Goal: Task Accomplishment & Management: Use online tool/utility

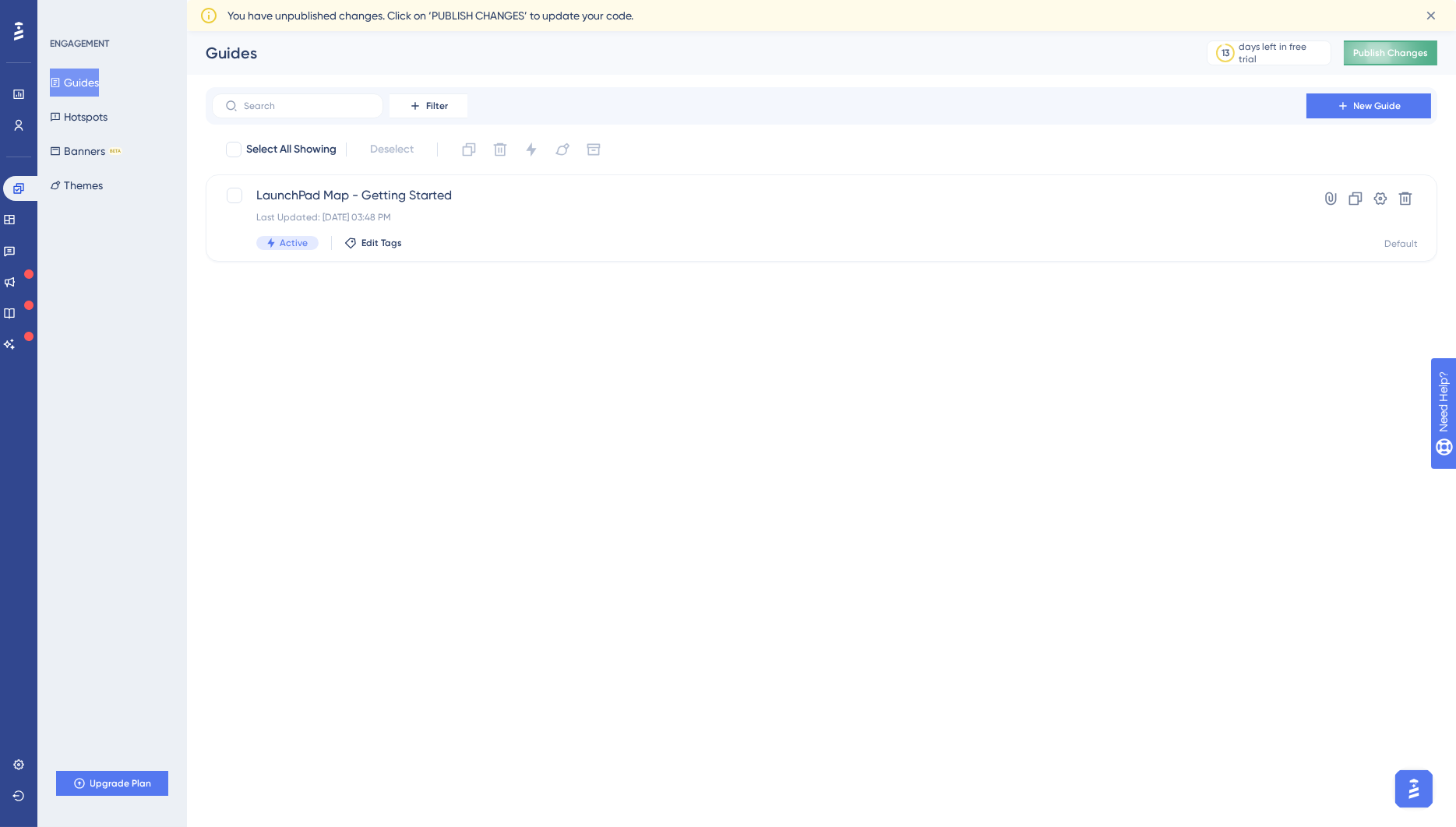
click at [1395, 51] on span "Publish Changes" at bounding box center [1390, 53] width 75 height 13
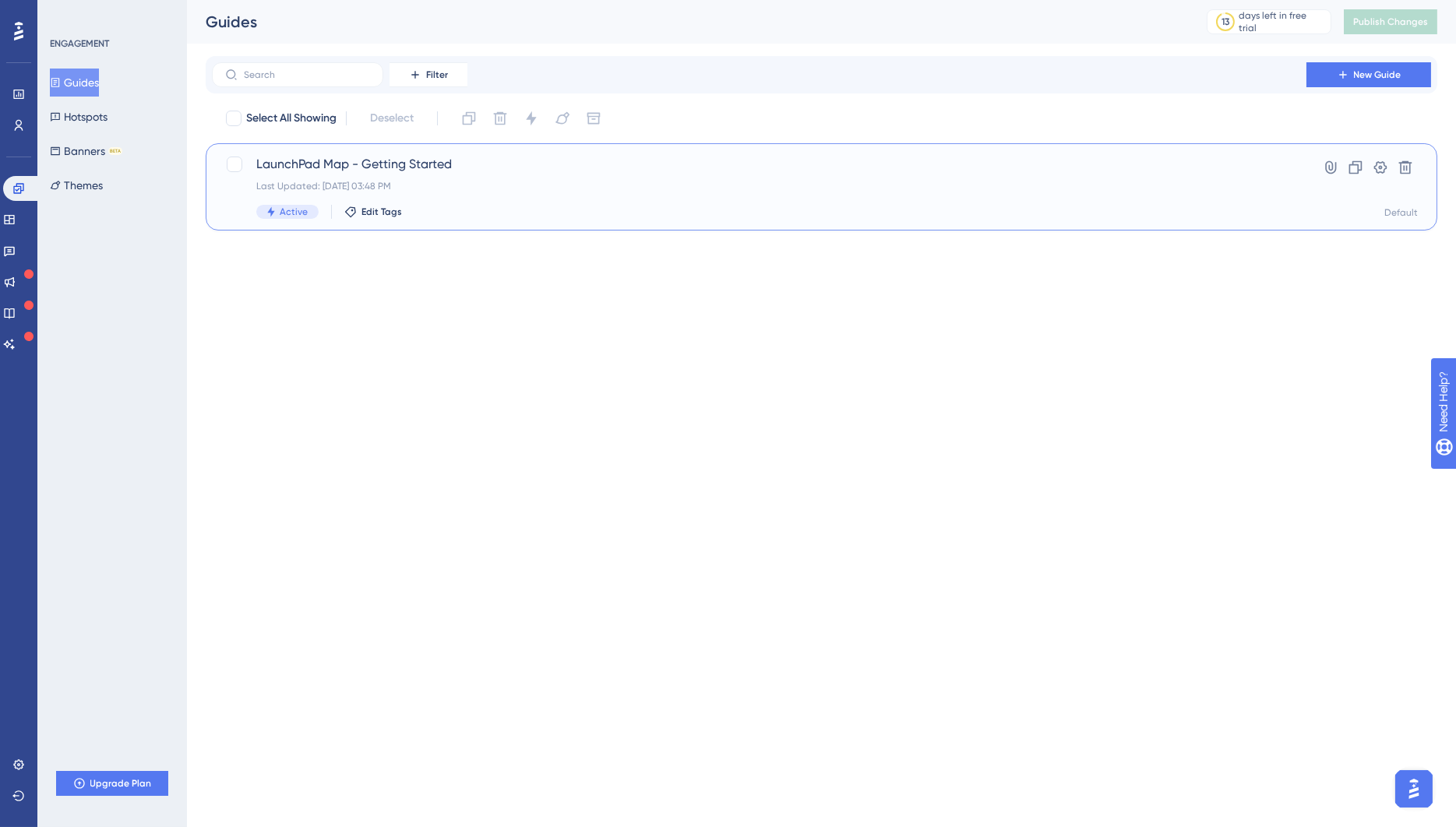
click at [481, 200] on div "LaunchPad Map - Getting Started Last Updated: [DATE] 03:48 PM Active Edit Tags" at bounding box center [759, 186] width 1006 height 64
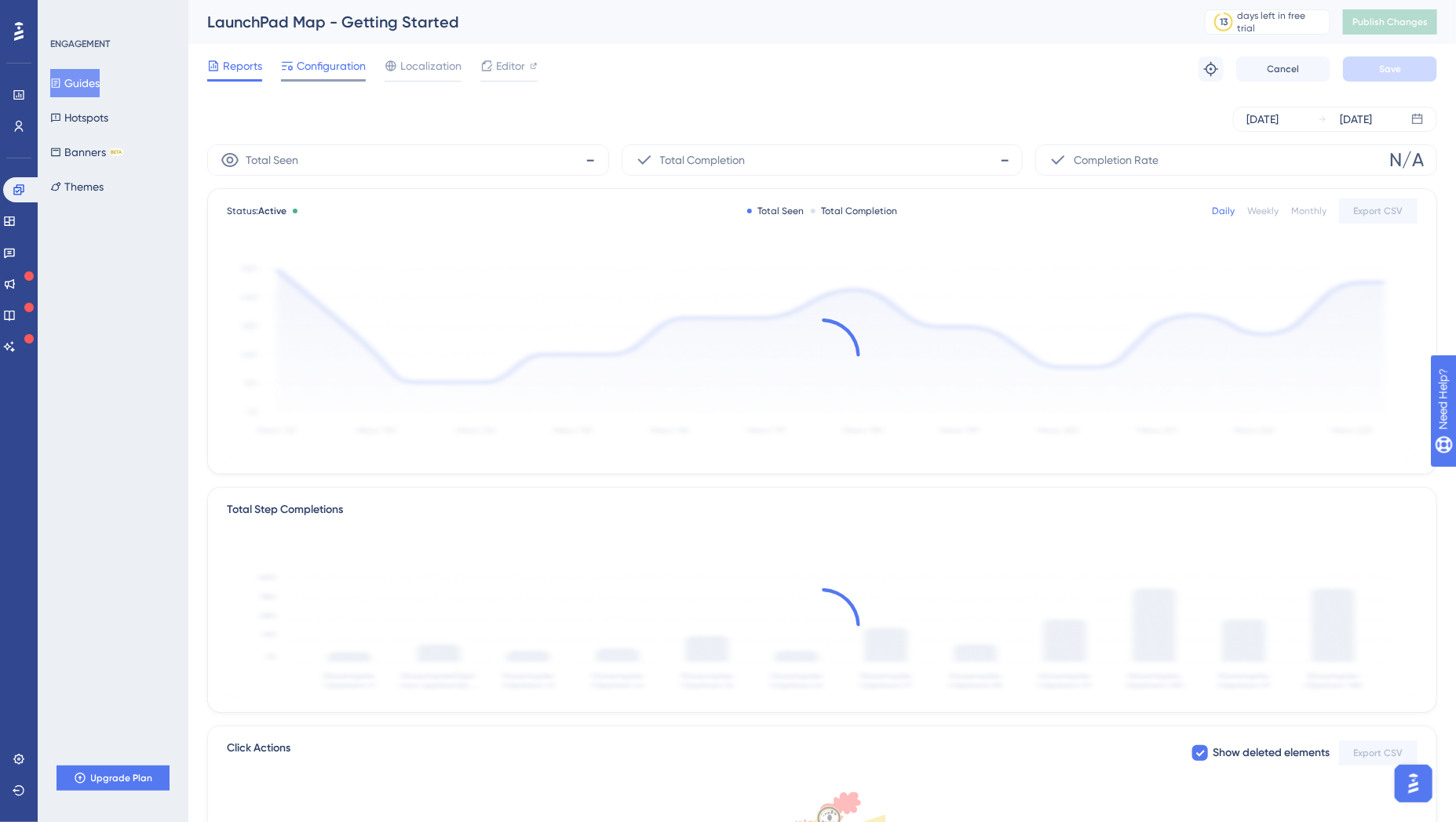
click at [320, 71] on span "Configuration" at bounding box center [331, 66] width 69 height 19
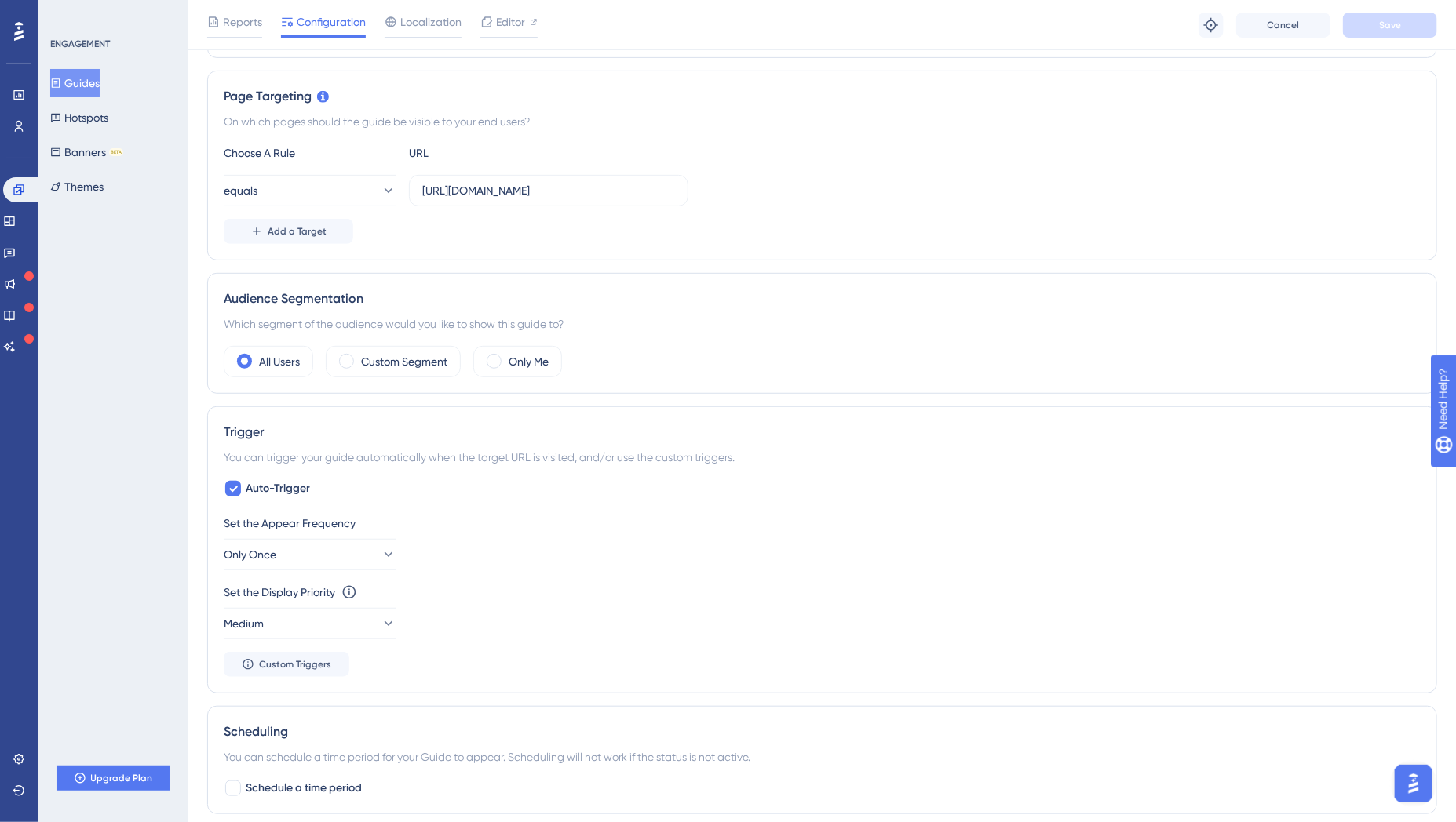
scroll to position [377, 0]
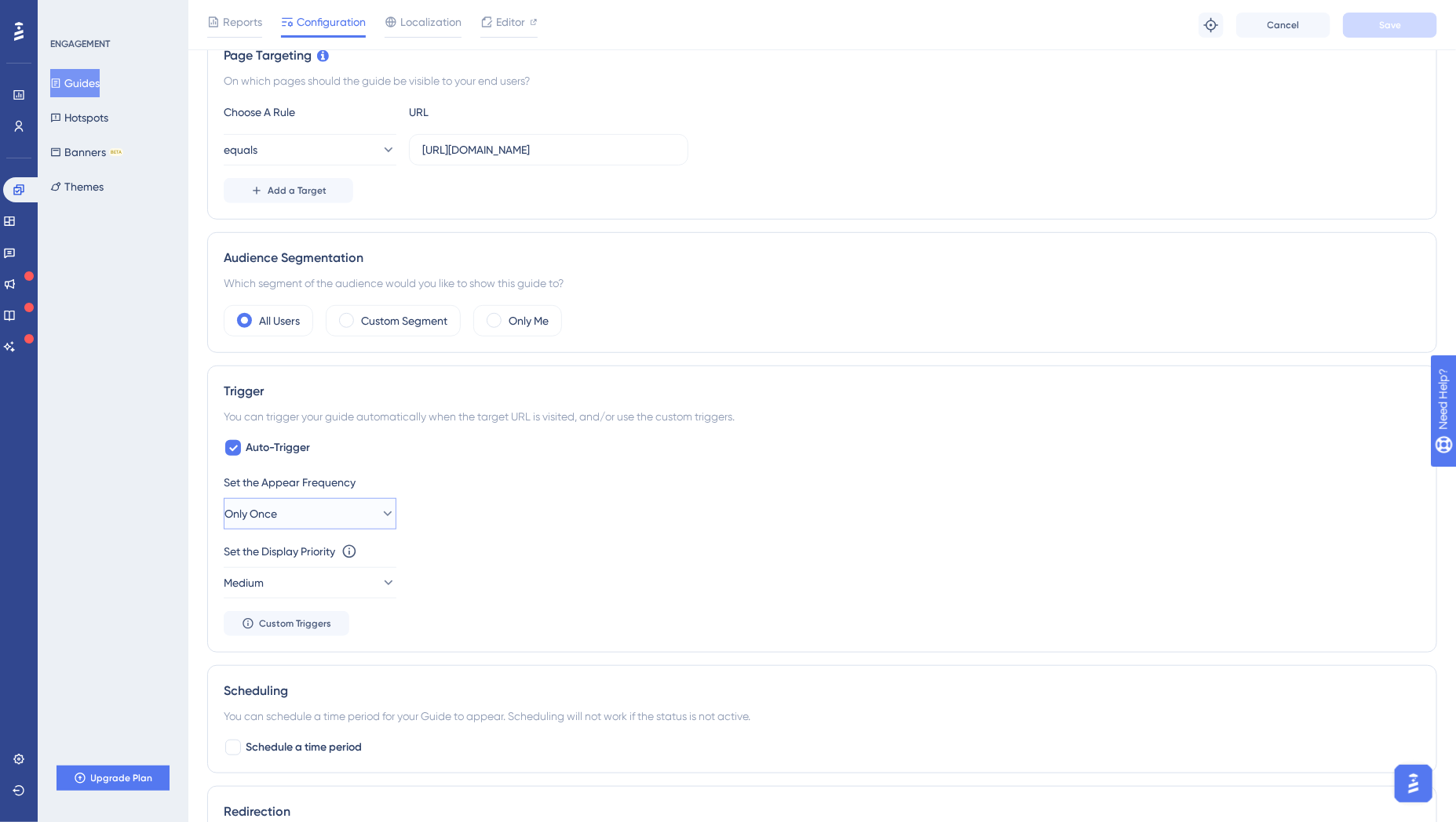
click at [362, 509] on button "Only Once" at bounding box center [310, 514] width 173 height 32
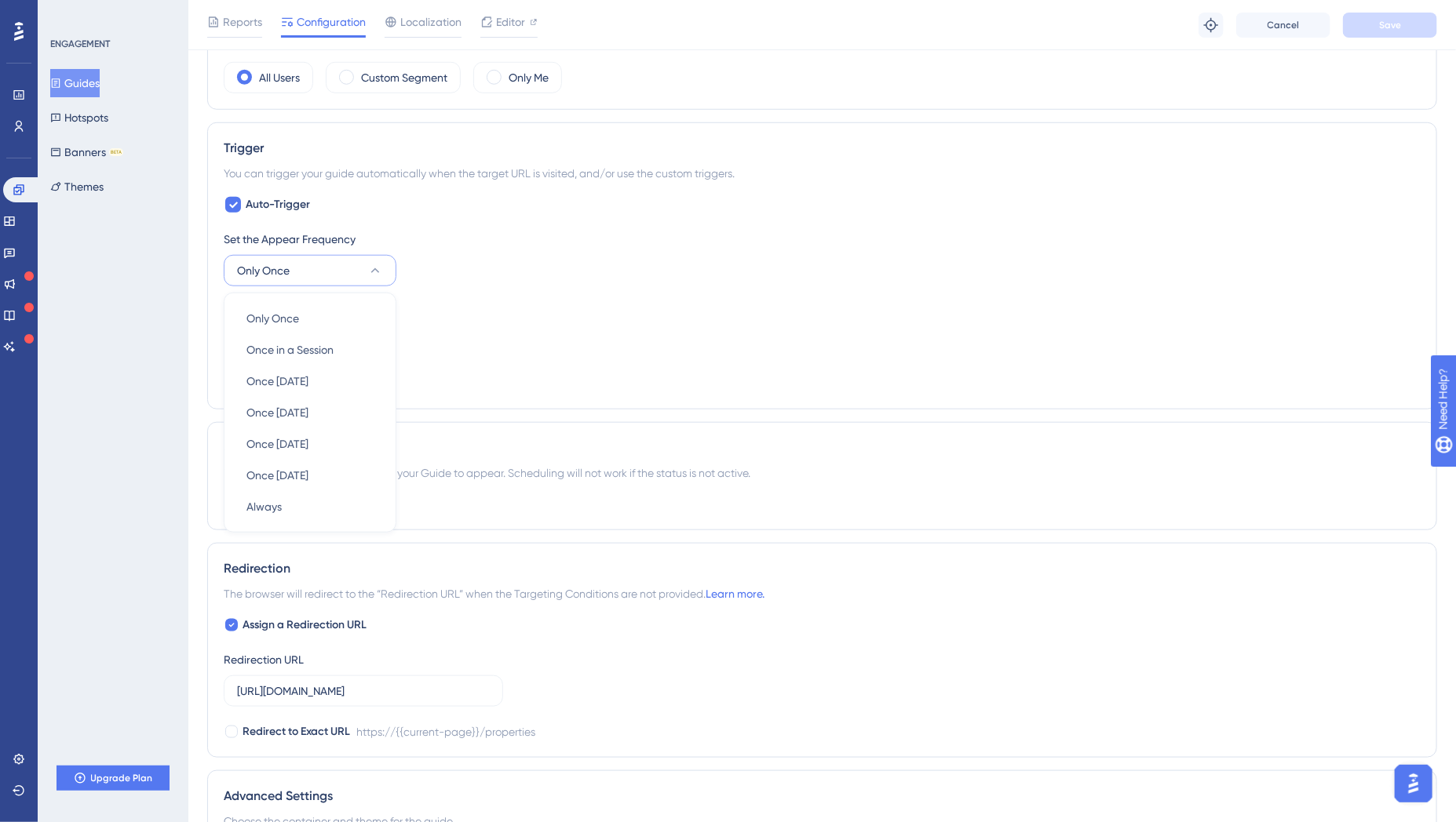
click at [483, 294] on div "Set the Appear Frequency Only Once Only Once Only Once Once in a Session Once i…" at bounding box center [822, 312] width 1197 height 163
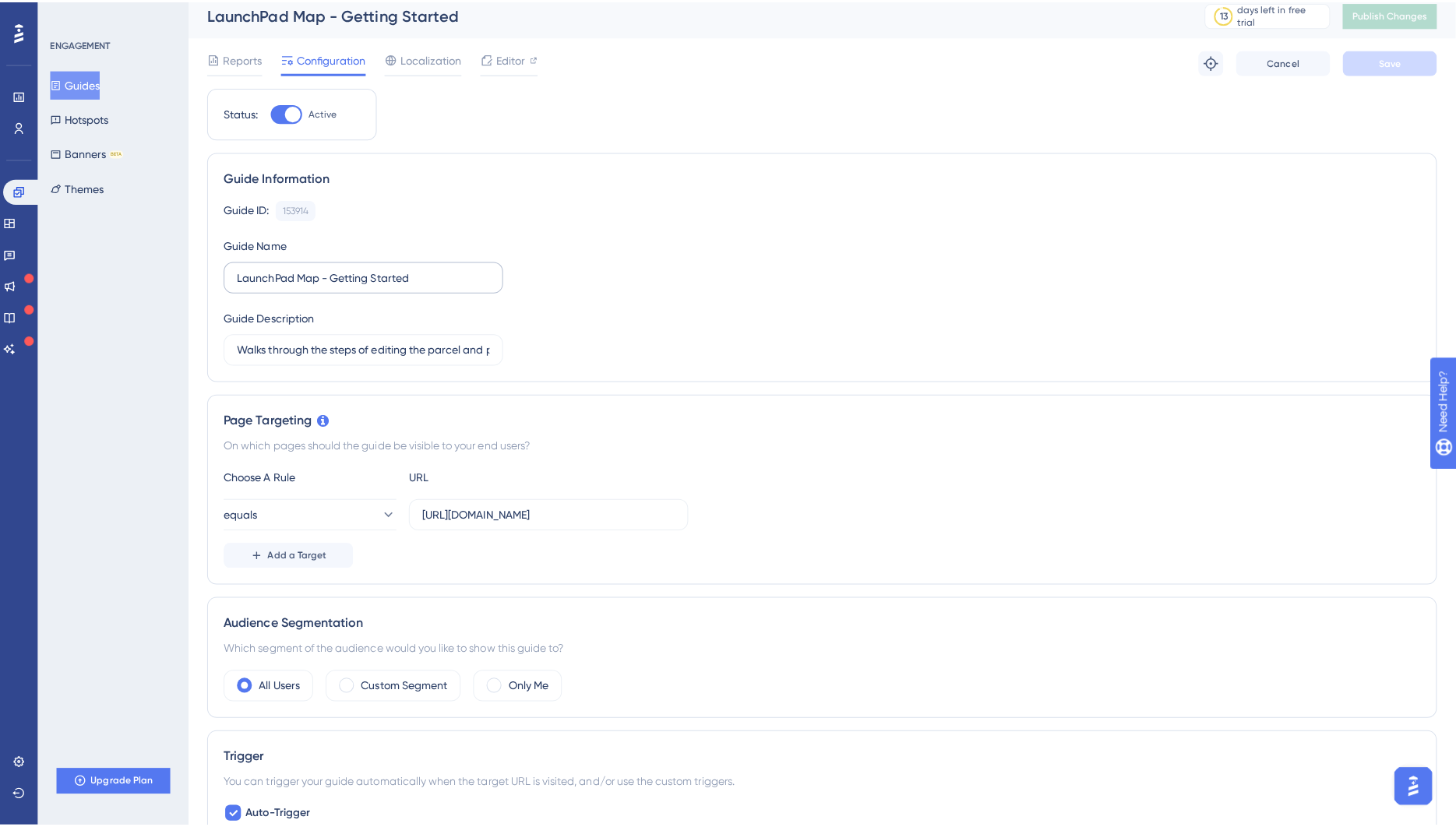
scroll to position [0, 0]
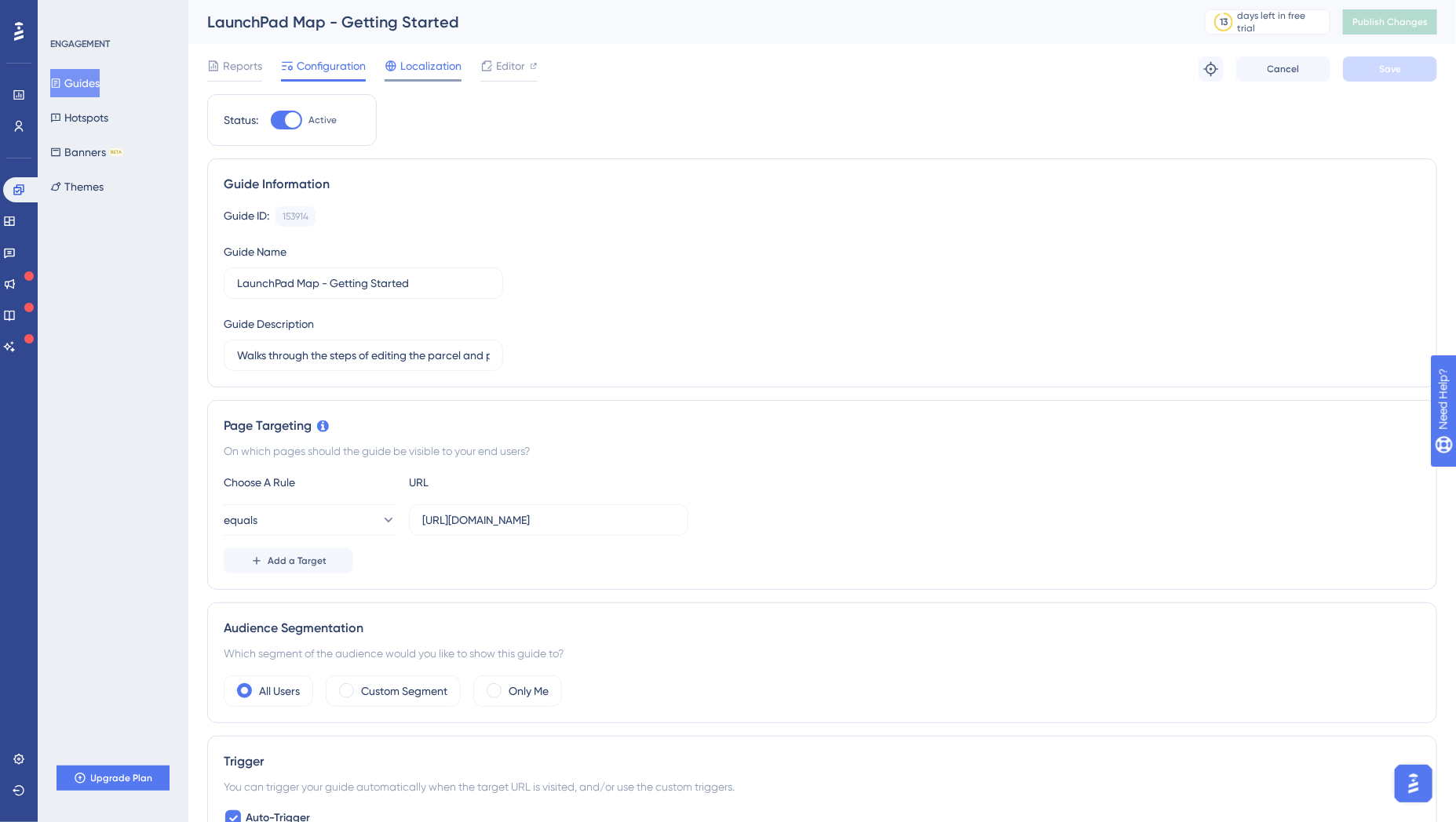
click at [408, 74] on span "Localization" at bounding box center [430, 66] width 61 height 19
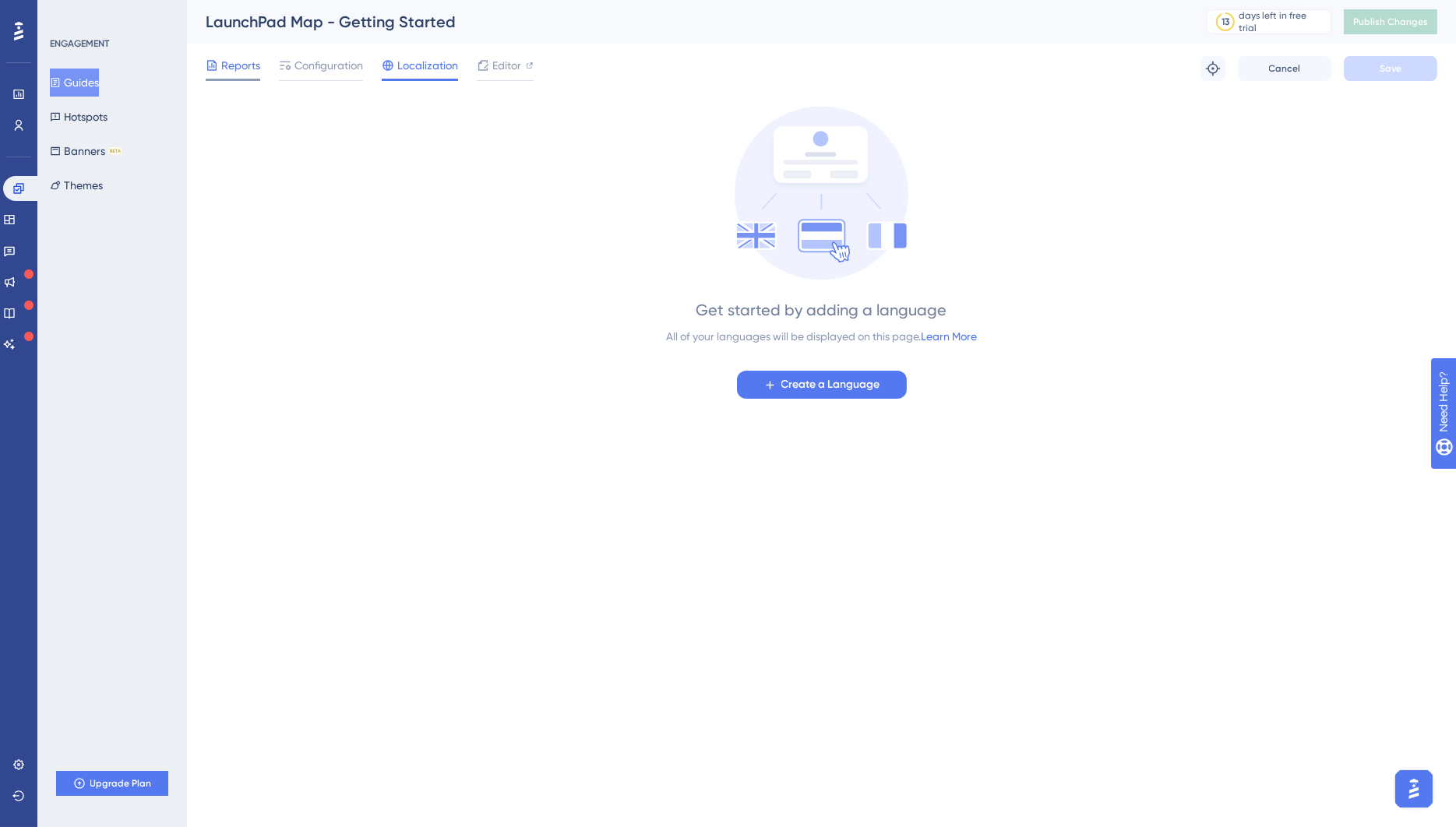
click at [246, 72] on span "Reports" at bounding box center [241, 65] width 39 height 19
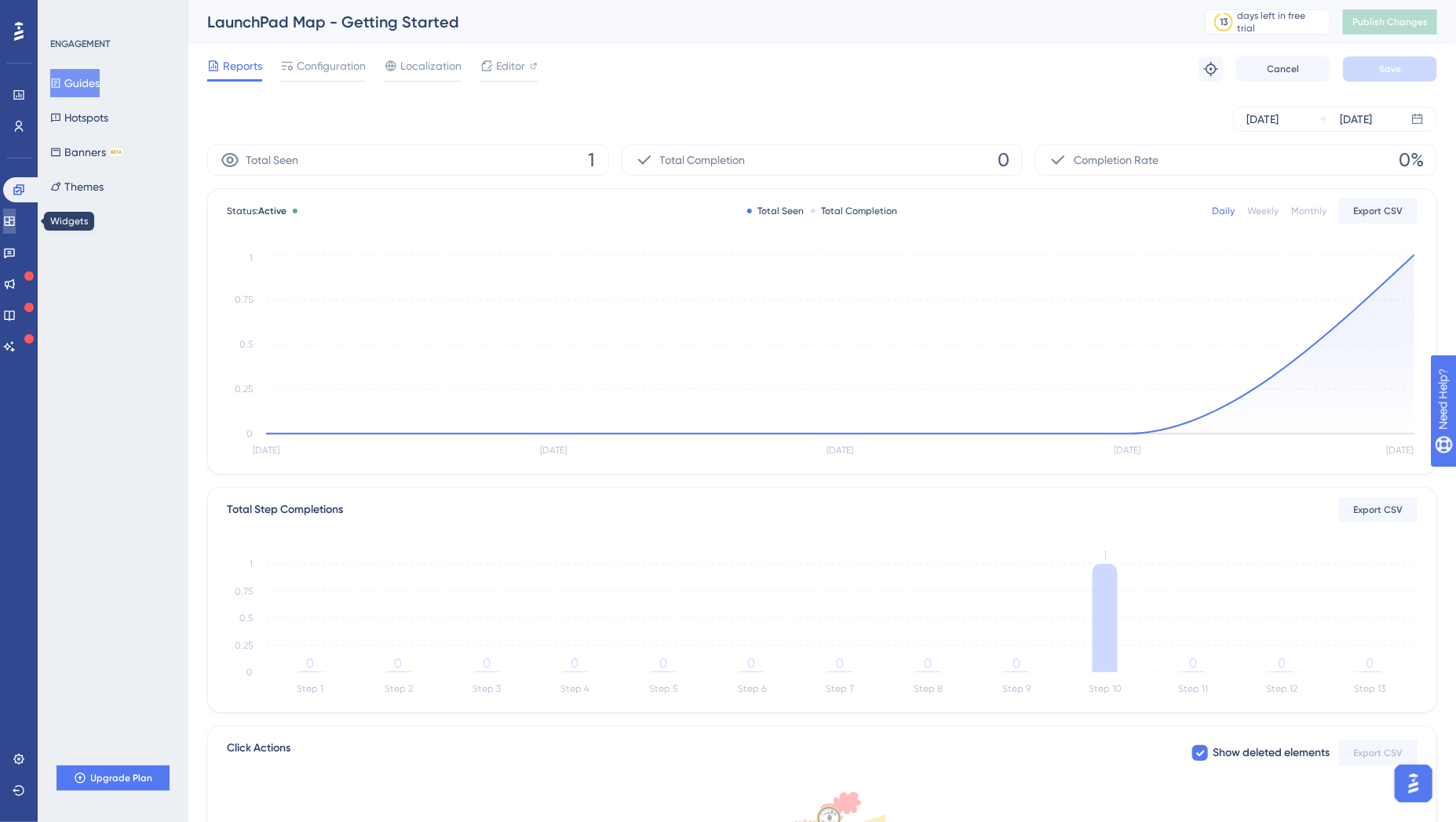
click at [16, 218] on link at bounding box center [9, 222] width 13 height 25
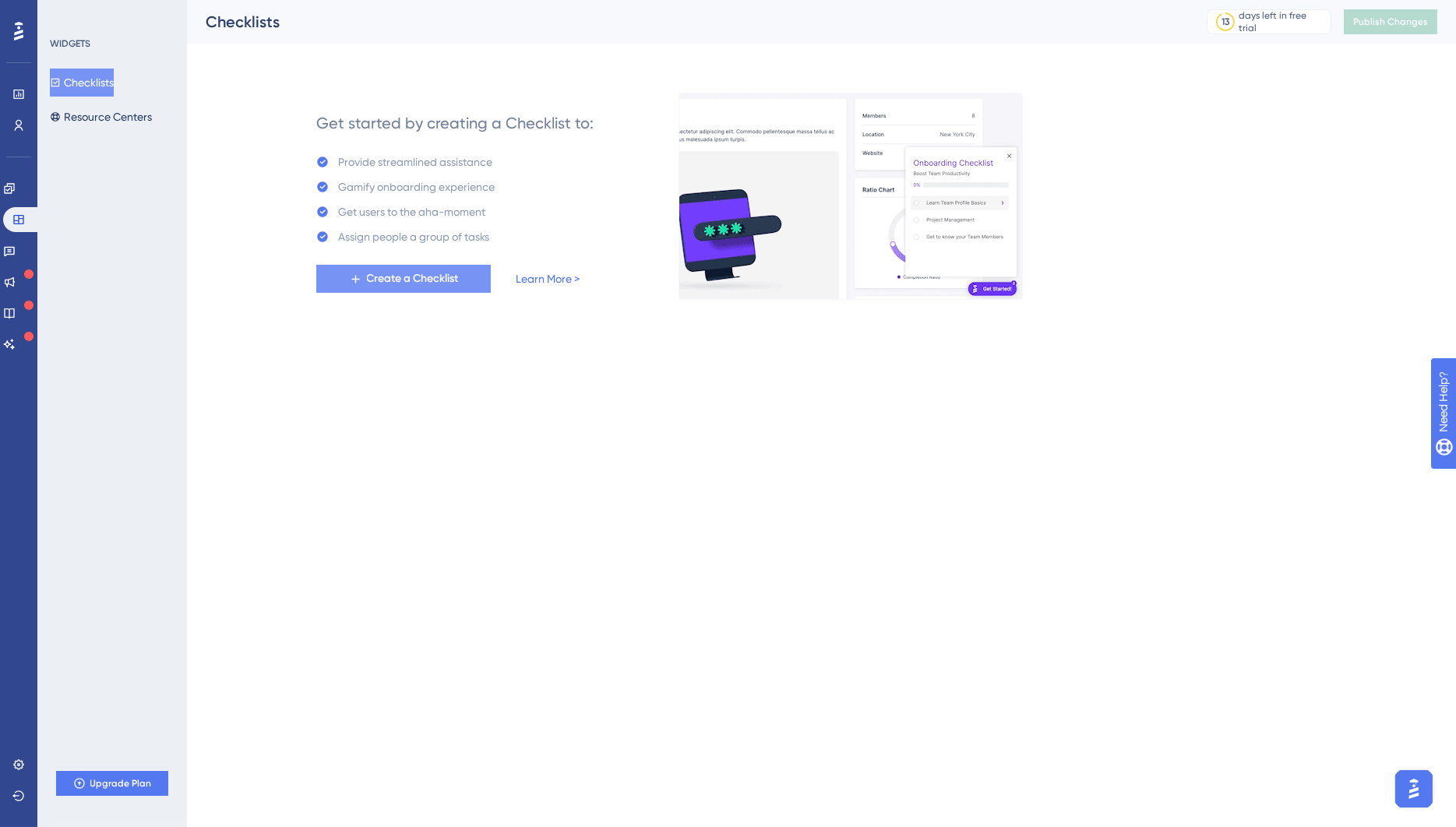
click at [449, 285] on span "Create a Checklist" at bounding box center [412, 279] width 92 height 19
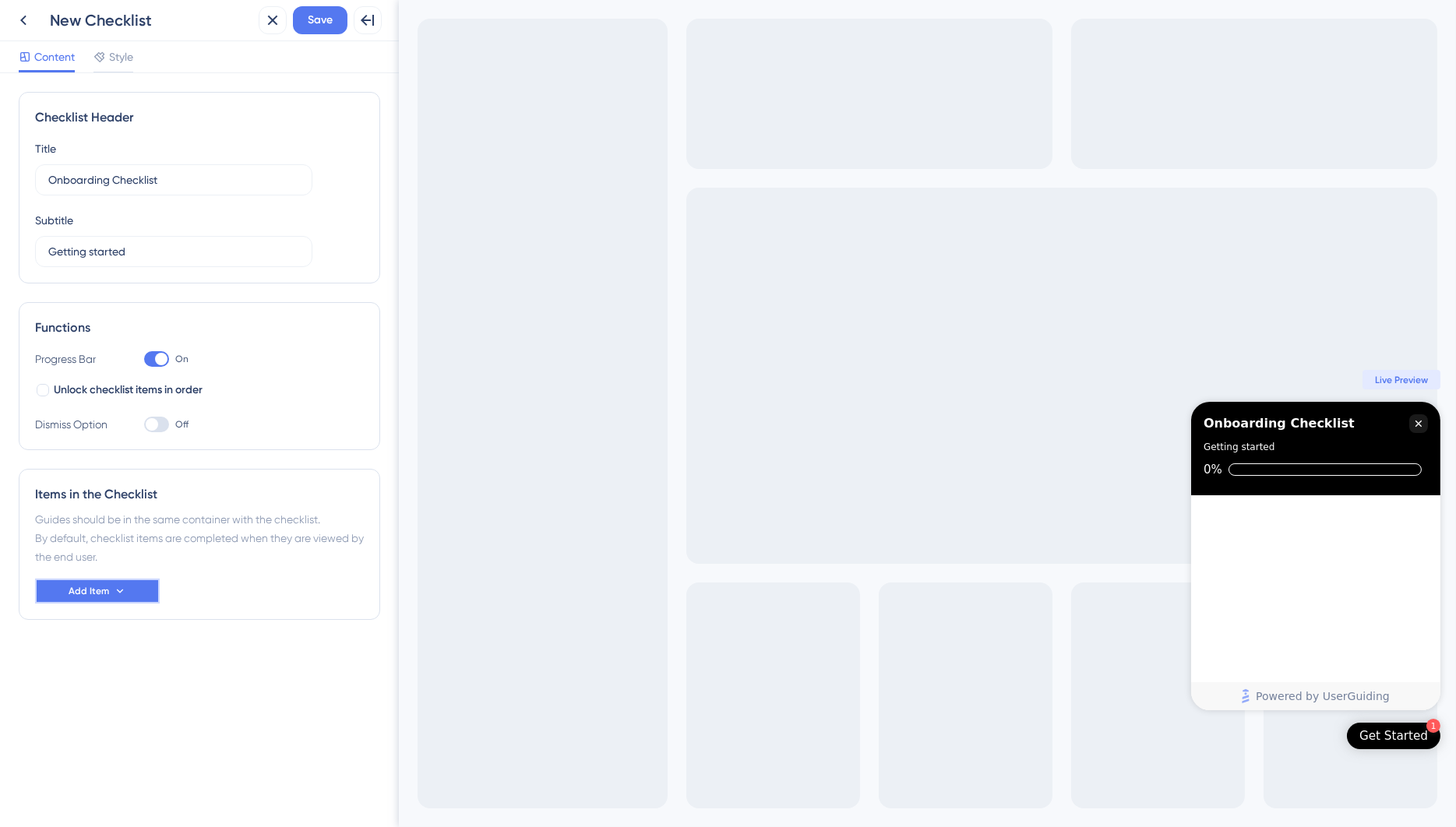
click at [127, 587] on button "Add Item" at bounding box center [97, 591] width 125 height 25
click at [235, 570] on div "Items in the Checklist Guides should be in the same container with the checklis…" at bounding box center [199, 544] width 361 height 151
click at [48, 181] on input "Onboarding Checklist" at bounding box center [173, 180] width 251 height 17
type input "LaunchPad Map Onboarding Checklist"
drag, startPoint x: 150, startPoint y: 251, endPoint x: 0, endPoint y: 237, distance: 150.7
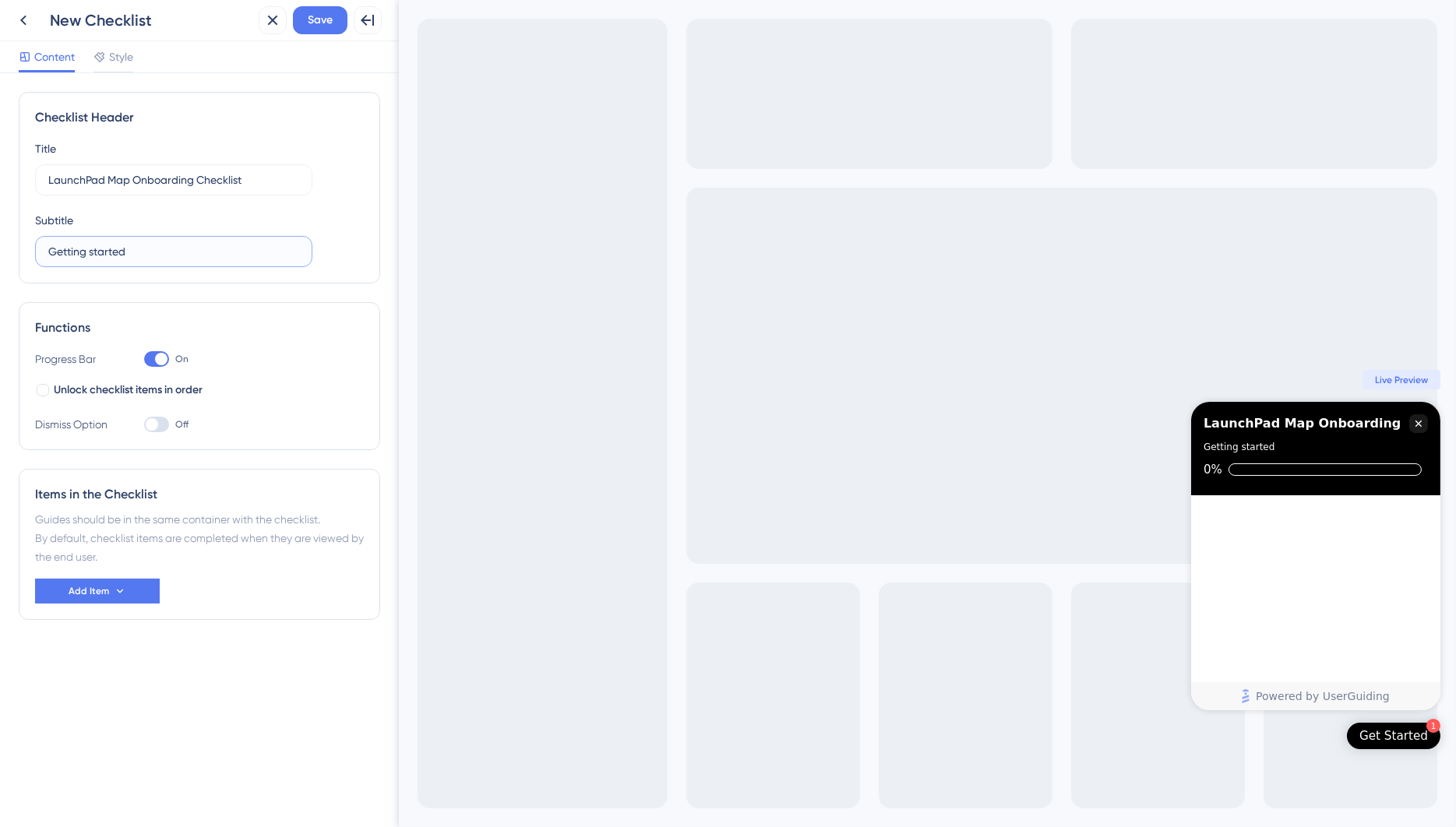
click at [0, 237] on div "Checklist Header Title LaunchPad Map Onboarding Checklist Subtitle Getting star…" at bounding box center [199, 450] width 399 height 754
click at [192, 258] on input "Getting started" at bounding box center [173, 251] width 251 height 17
type input "Getting started with LaunchPad Map"
click at [45, 393] on div at bounding box center [43, 390] width 13 height 13
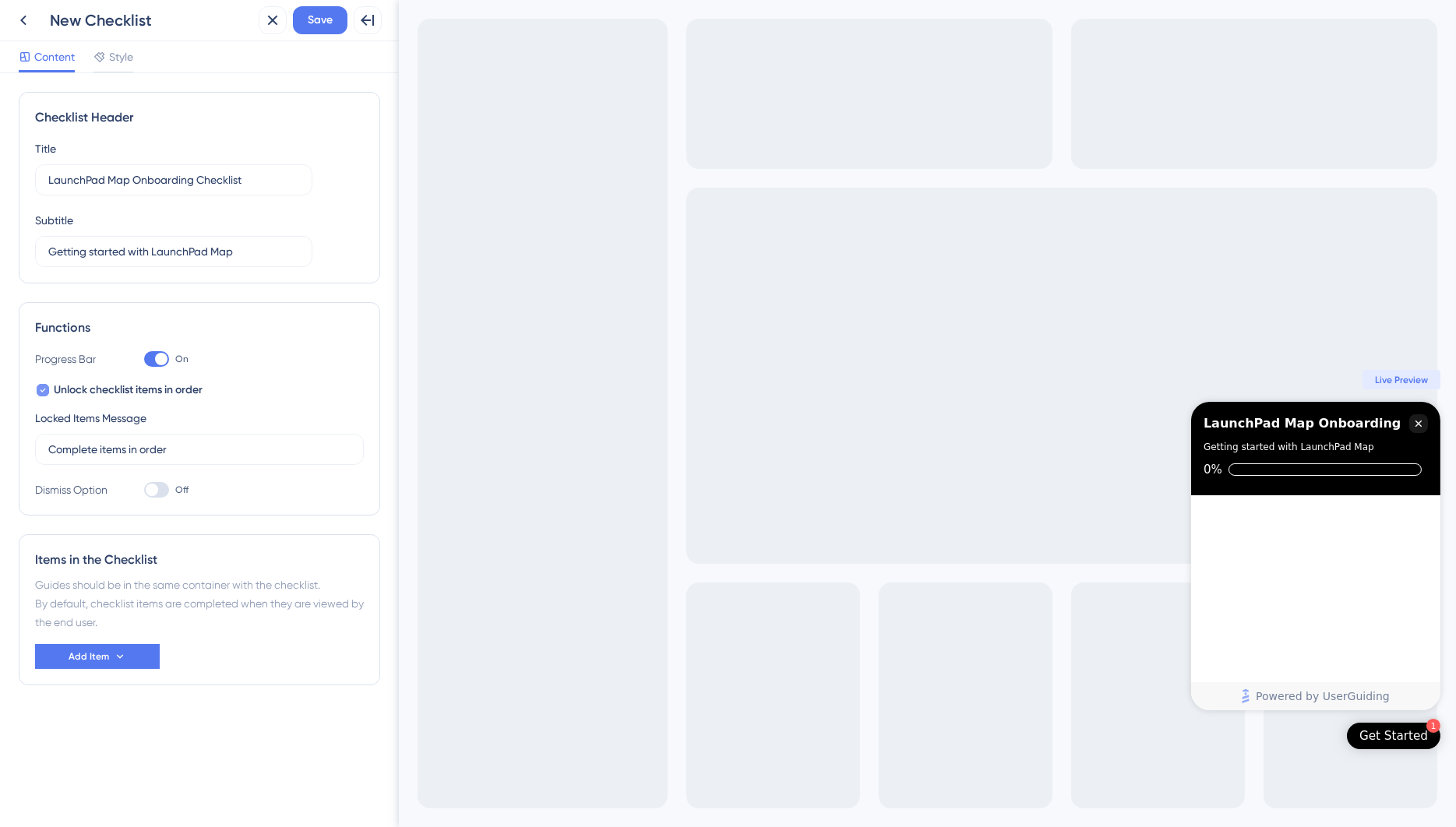
click at [42, 389] on icon at bounding box center [43, 390] width 6 height 13
checkbox input "false"
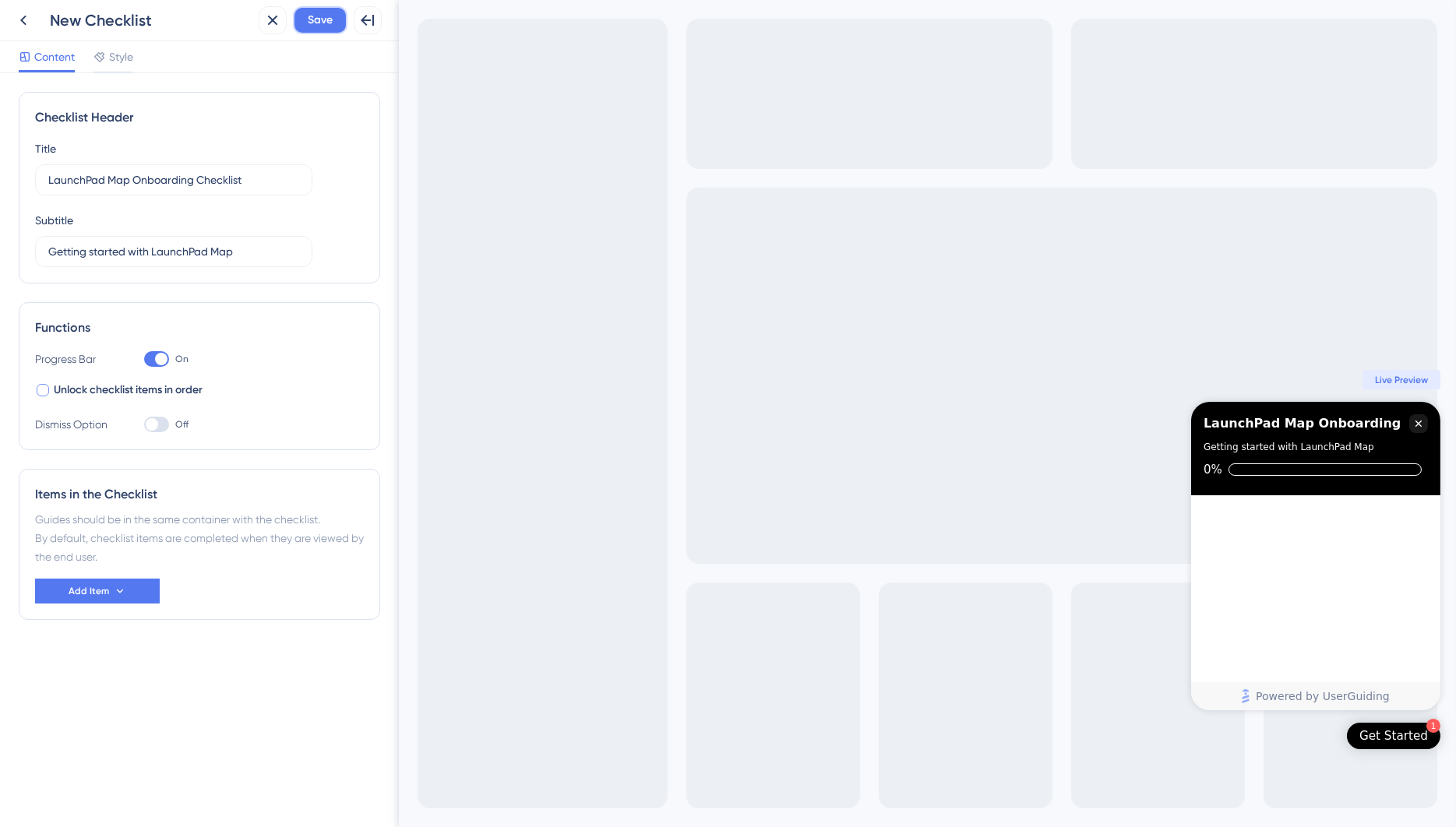
click at [309, 23] on span "Save" at bounding box center [320, 20] width 25 height 19
click at [119, 60] on span "Style" at bounding box center [121, 57] width 24 height 19
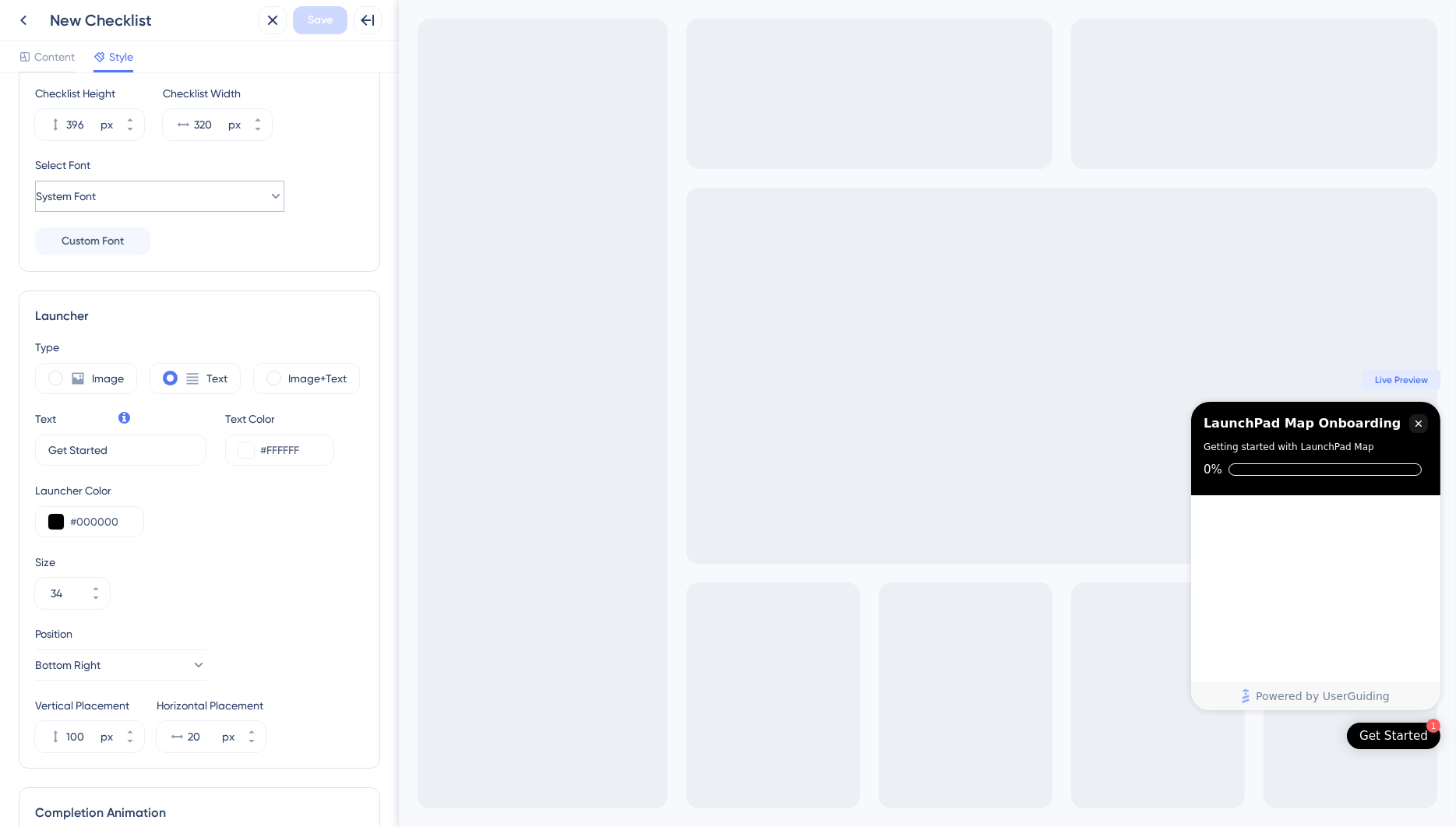
scroll to position [203, 0]
click at [80, 369] on icon at bounding box center [78, 375] width 12 height 12
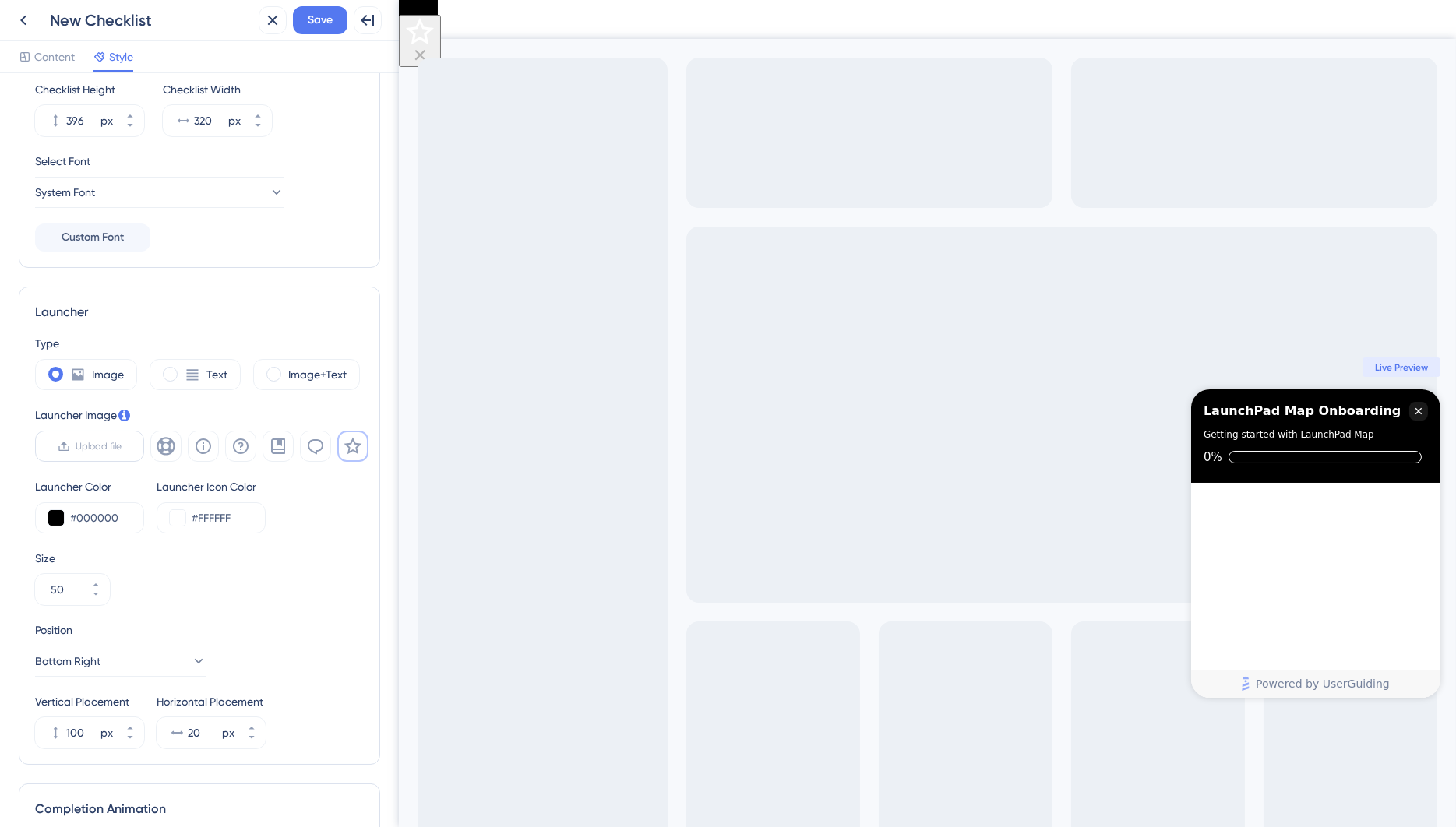
click at [108, 441] on span "Upload file" at bounding box center [99, 446] width 46 height 13
click at [123, 446] on input "Upload file" at bounding box center [123, 446] width 0 height 0
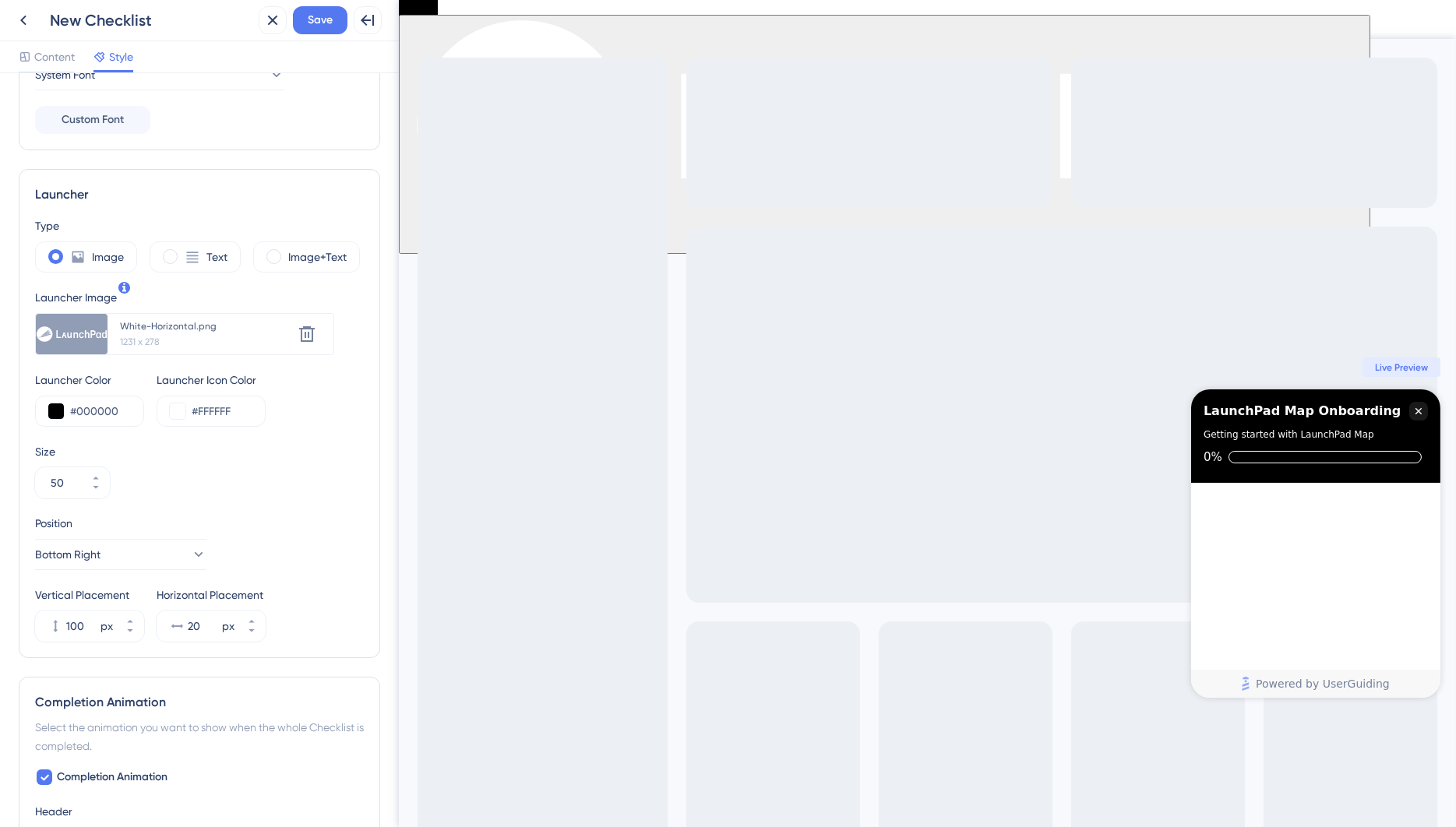
scroll to position [330, 0]
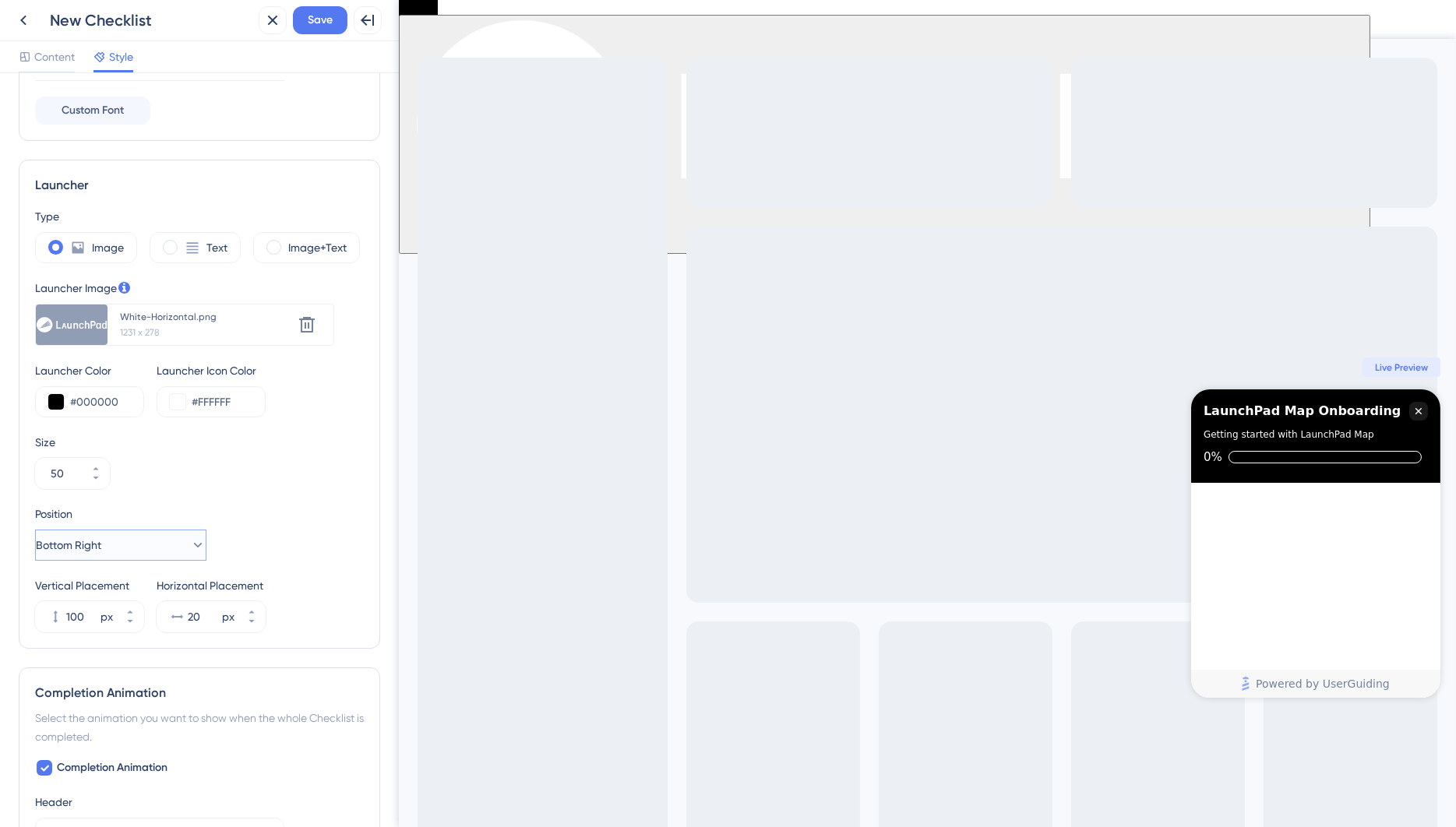
click at [196, 543] on button "Bottom Right" at bounding box center [121, 545] width 171 height 31
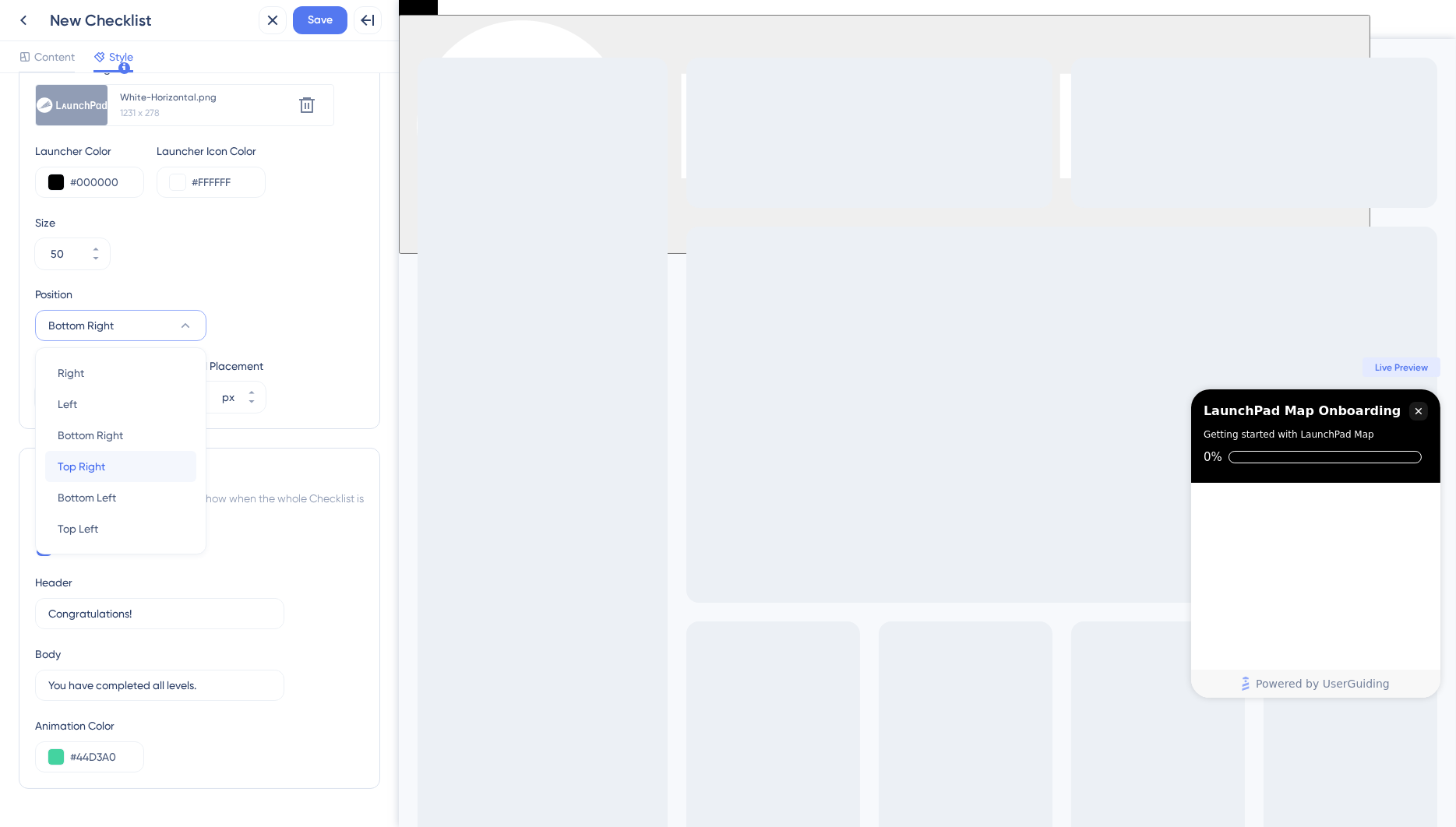
click at [122, 463] on div "Top Right Top Right" at bounding box center [120, 467] width 126 height 31
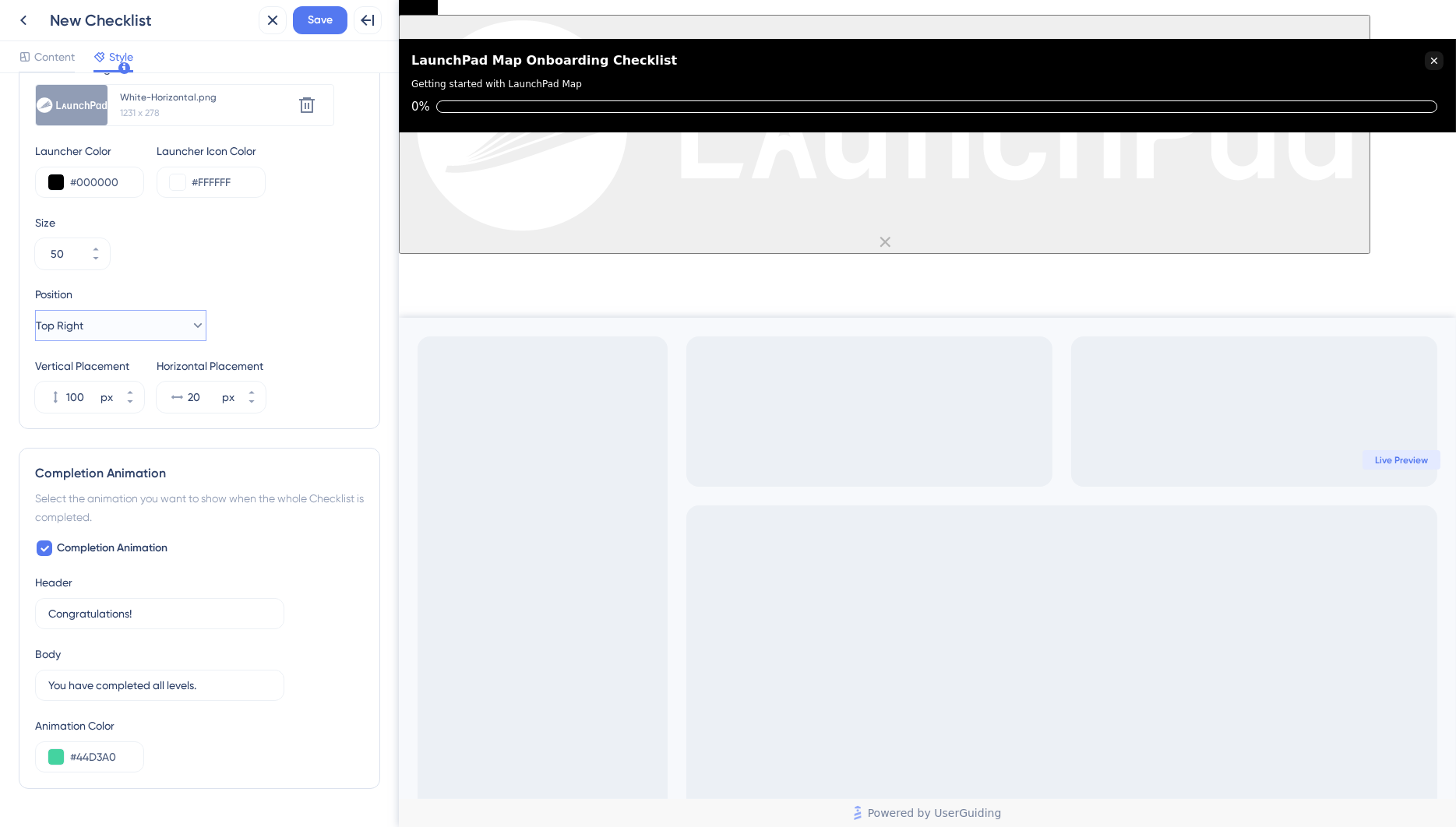
click at [148, 334] on button "Top Right" at bounding box center [121, 326] width 171 height 31
click at [307, 254] on div "Size 50" at bounding box center [199, 241] width 329 height 56
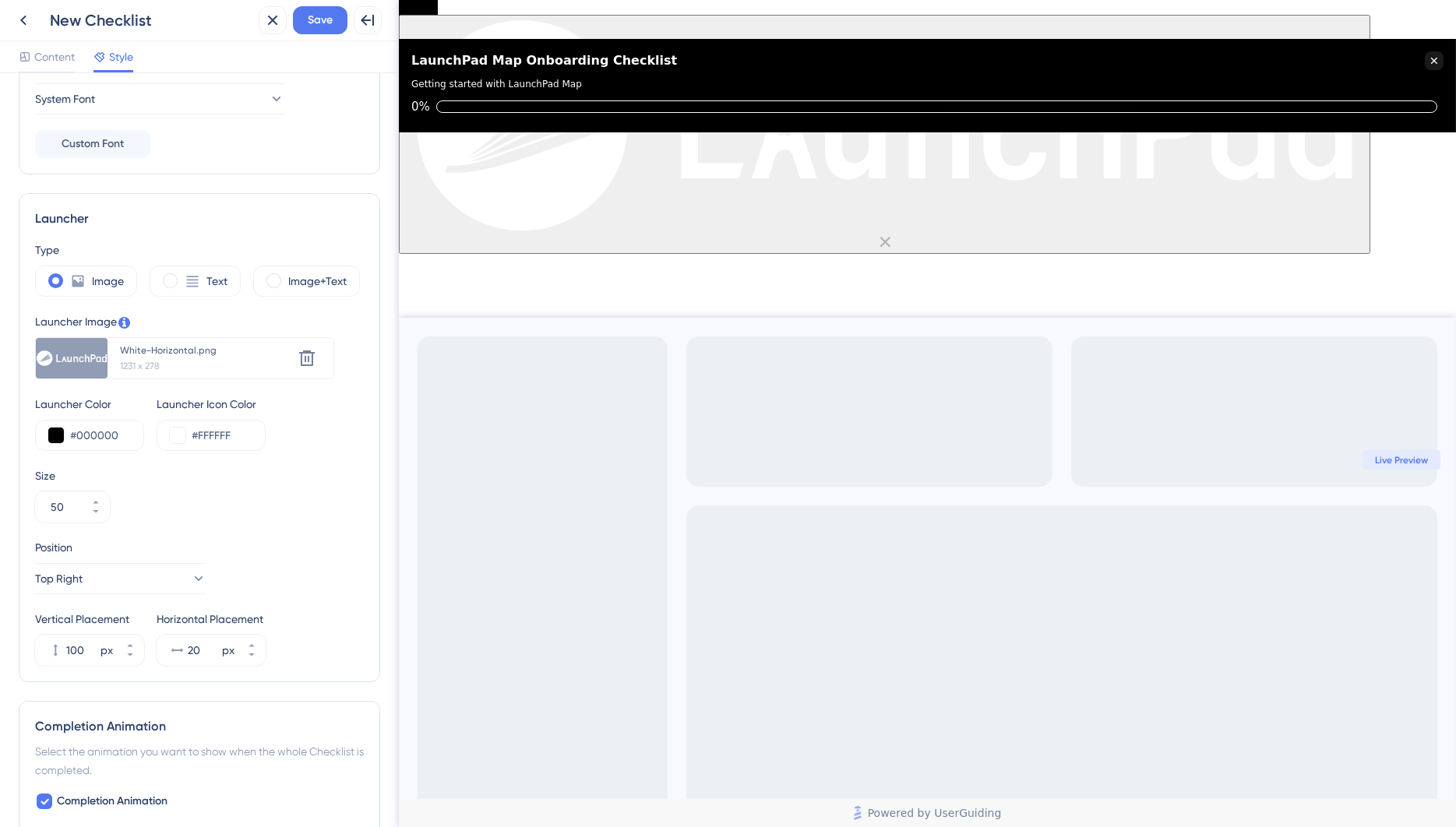
scroll to position [296, 0]
click at [178, 276] on div "Text" at bounding box center [195, 281] width 91 height 31
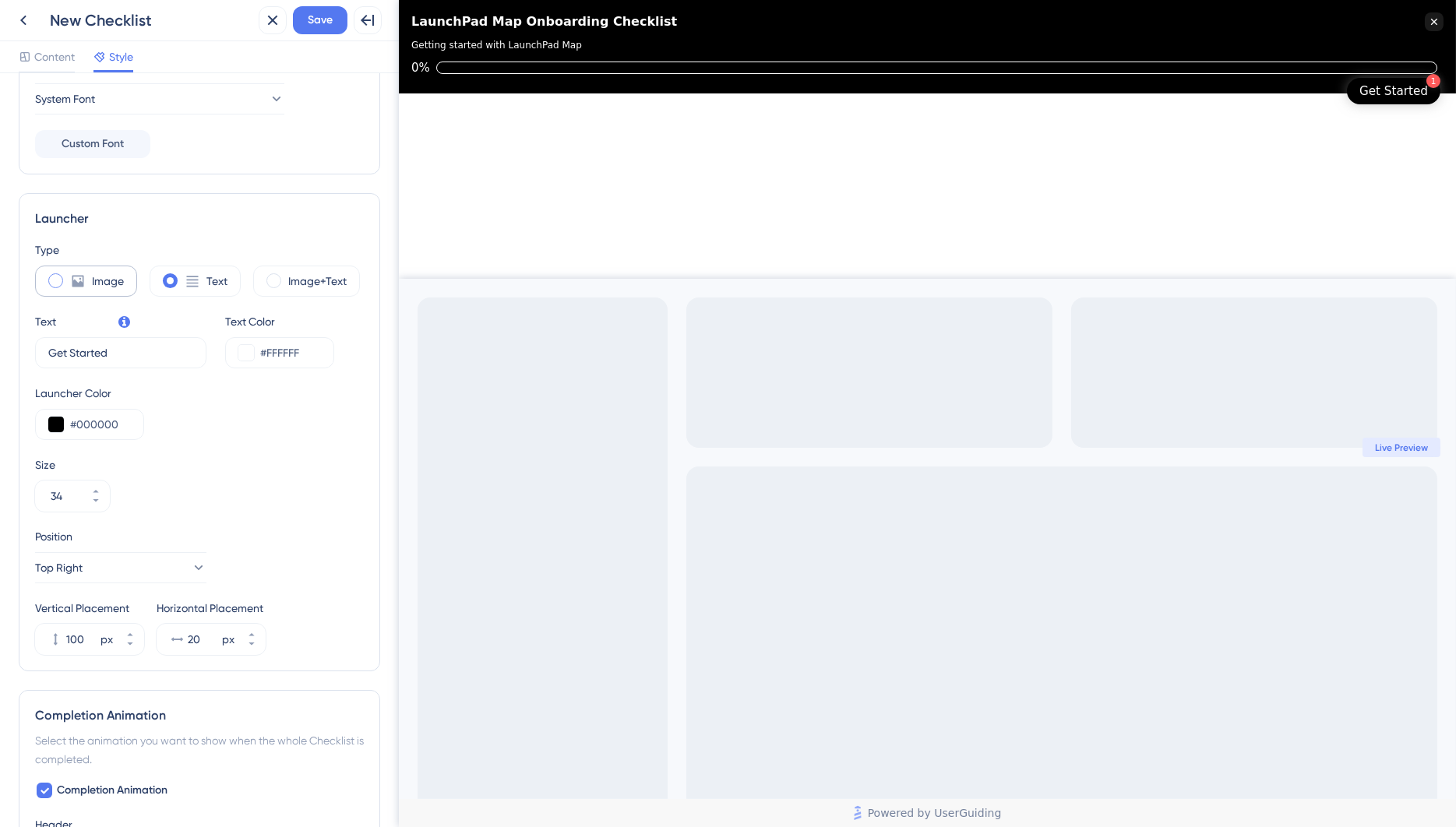
click at [101, 273] on label "Image" at bounding box center [108, 281] width 32 height 19
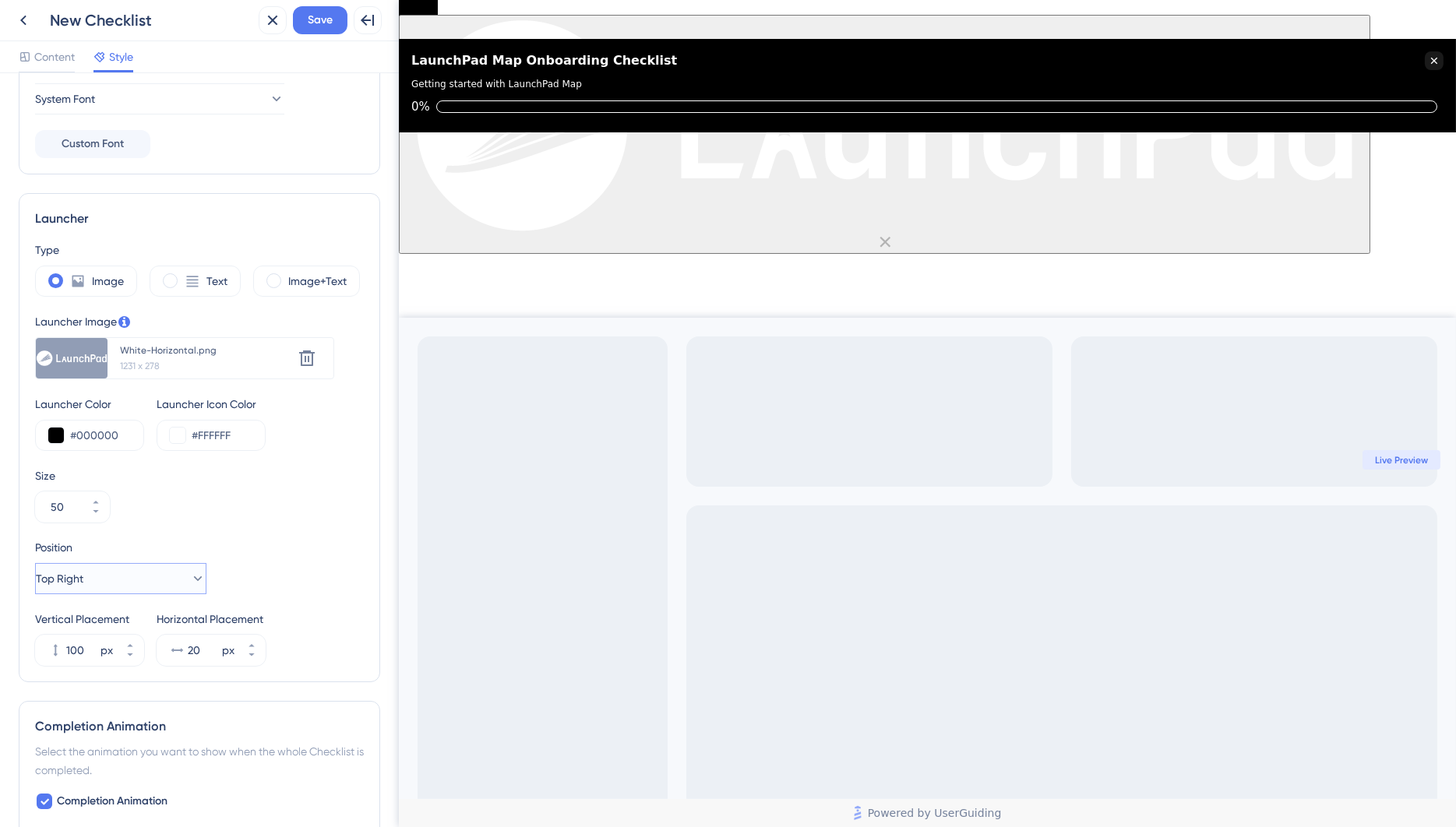
click at [190, 576] on icon at bounding box center [198, 579] width 16 height 16
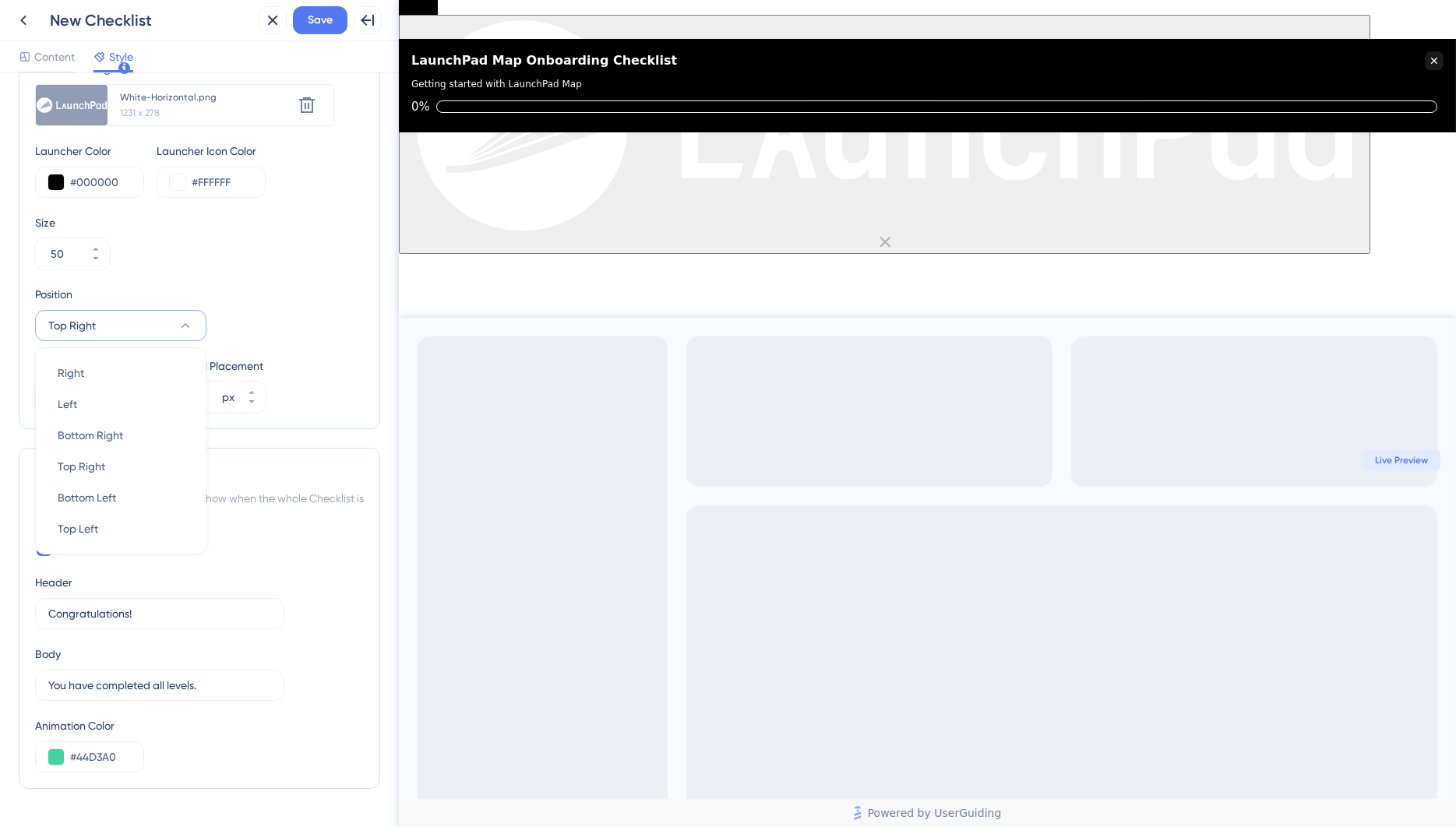
click at [225, 240] on div "Size 50" at bounding box center [199, 241] width 329 height 56
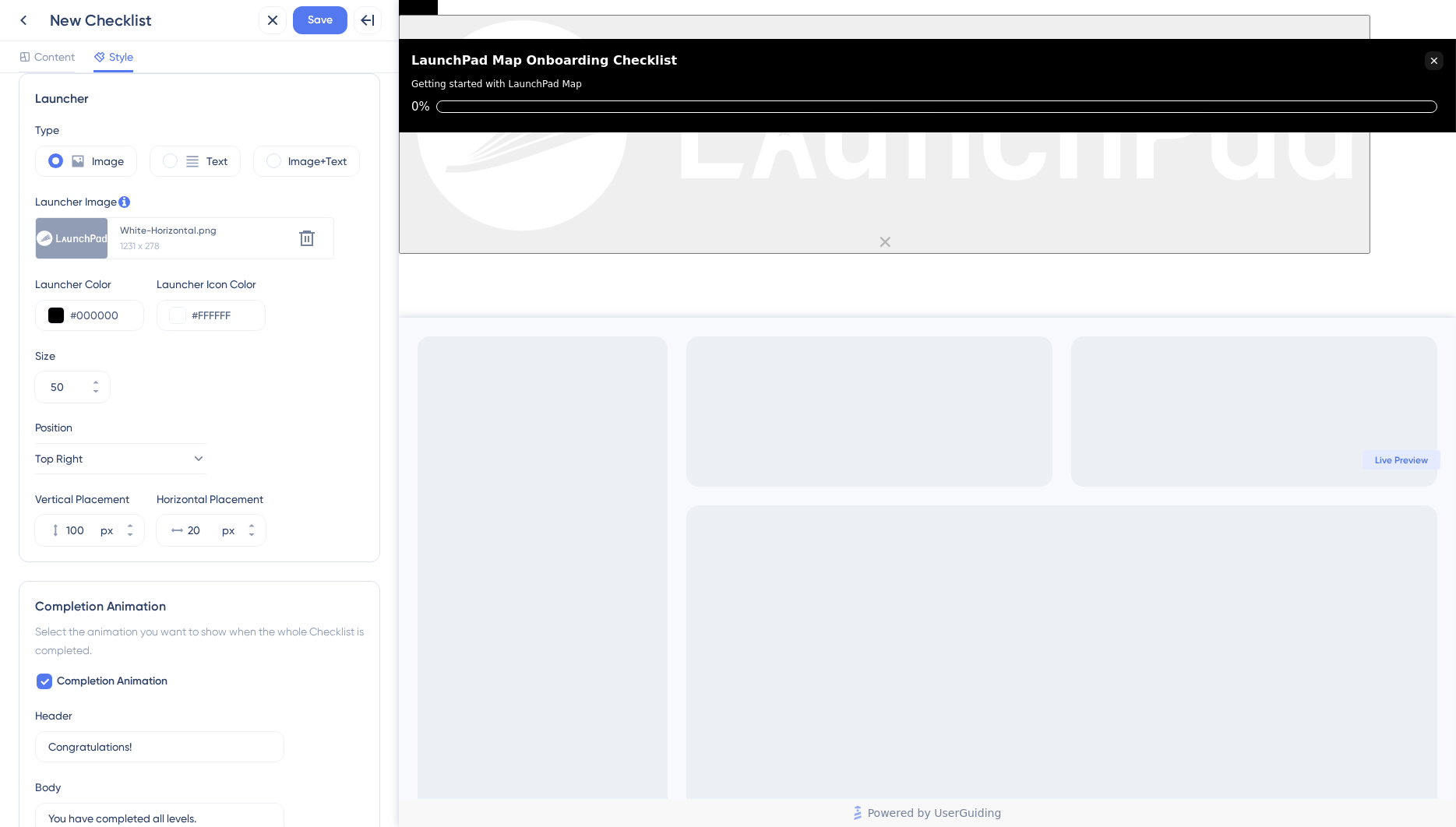
scroll to position [415, 0]
click at [314, 237] on icon at bounding box center [307, 240] width 19 height 19
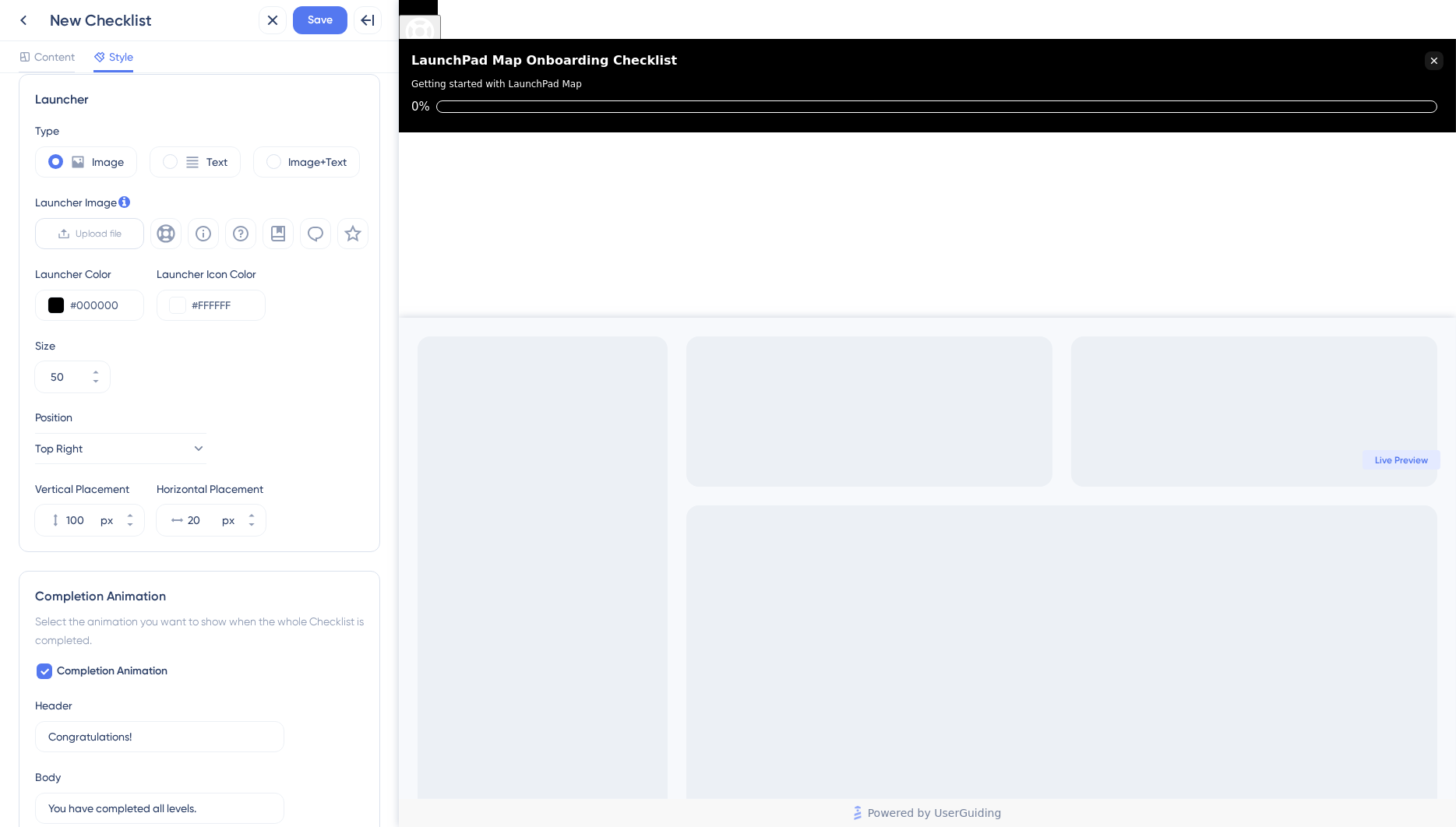
click at [104, 231] on span "Upload file" at bounding box center [99, 234] width 46 height 13
click at [123, 234] on input "Upload file" at bounding box center [123, 234] width 0 height 0
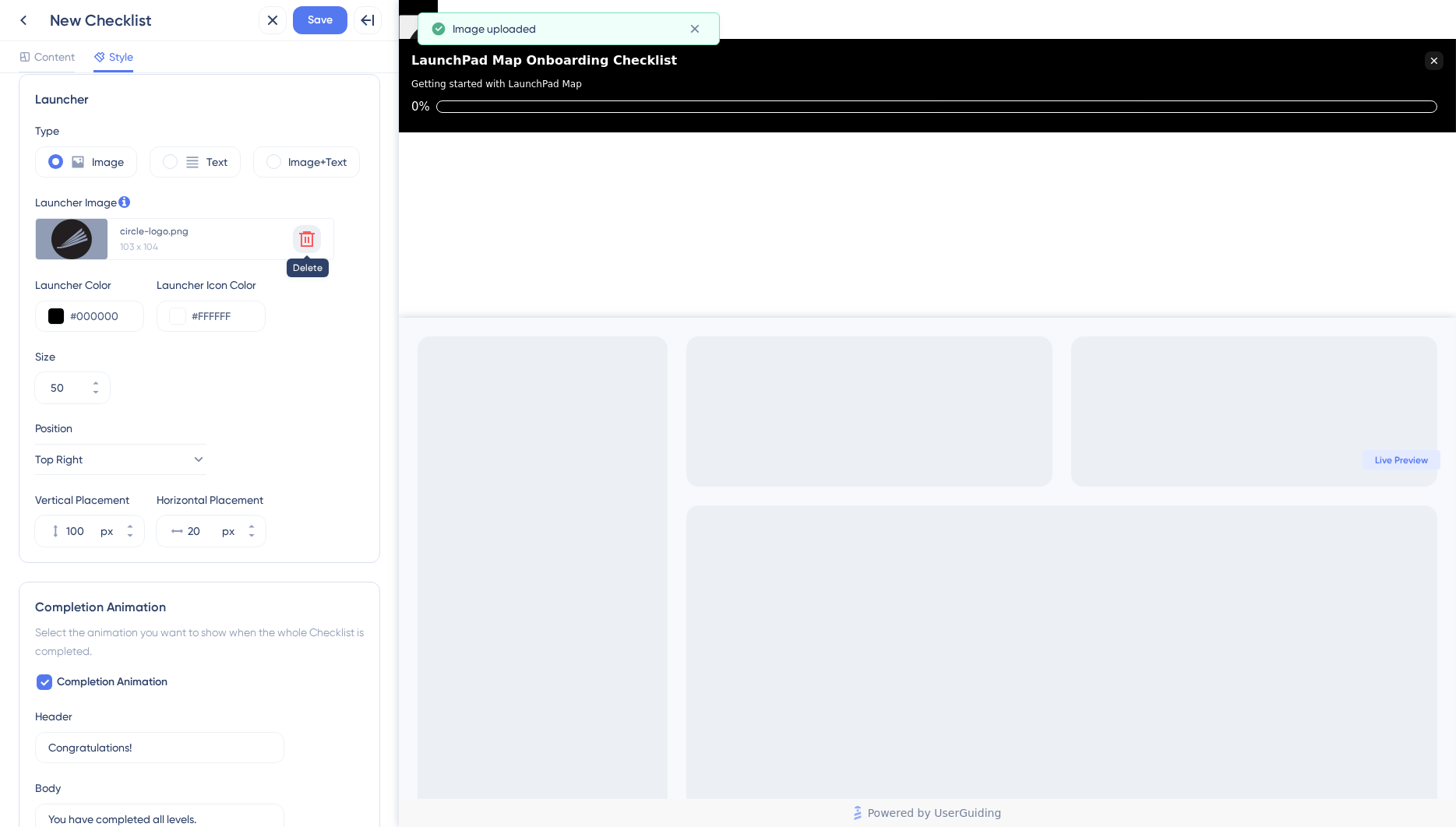
click at [301, 234] on icon at bounding box center [307, 240] width 16 height 16
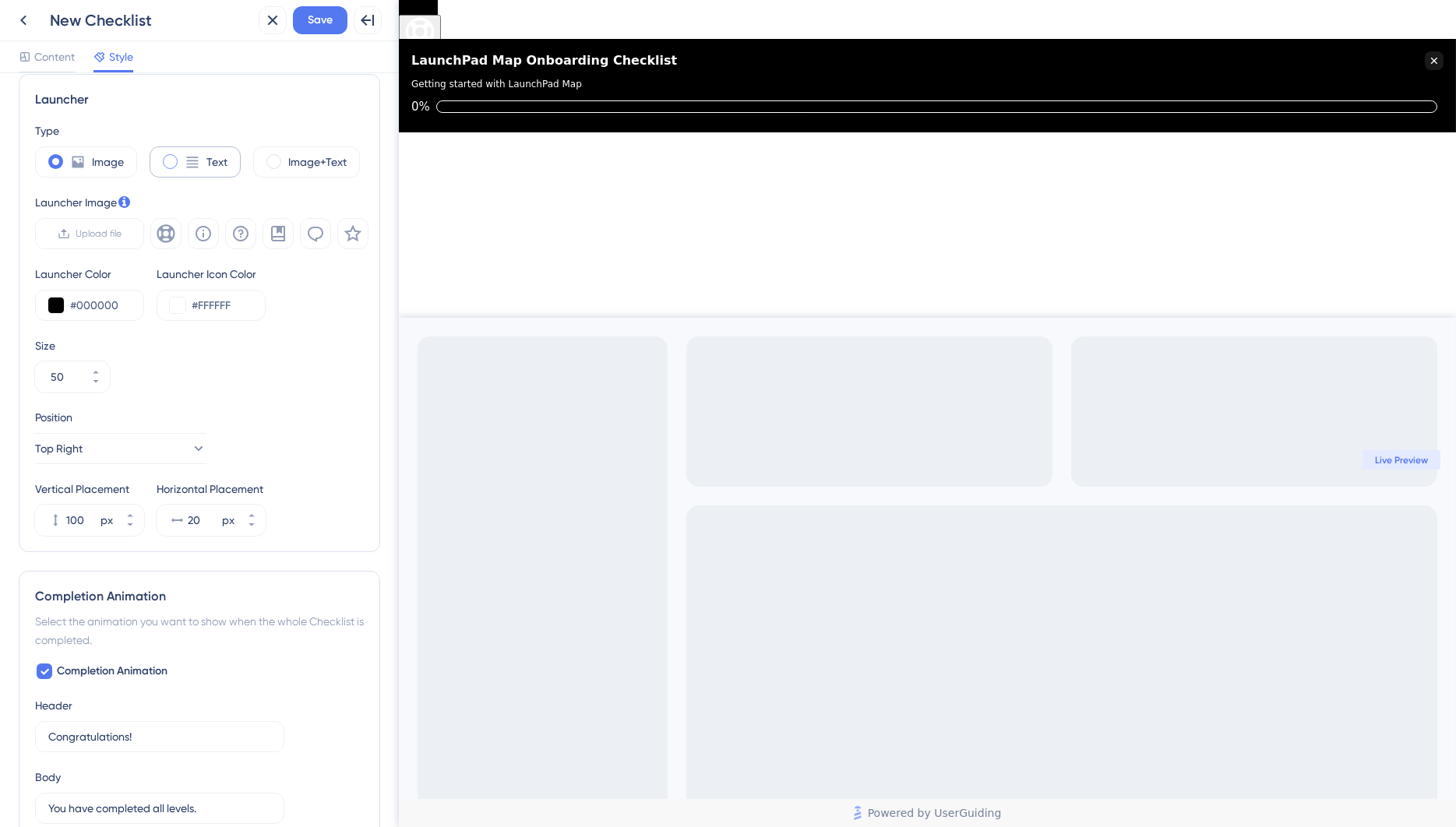
click at [195, 163] on icon at bounding box center [192, 162] width 16 height 16
type input "34"
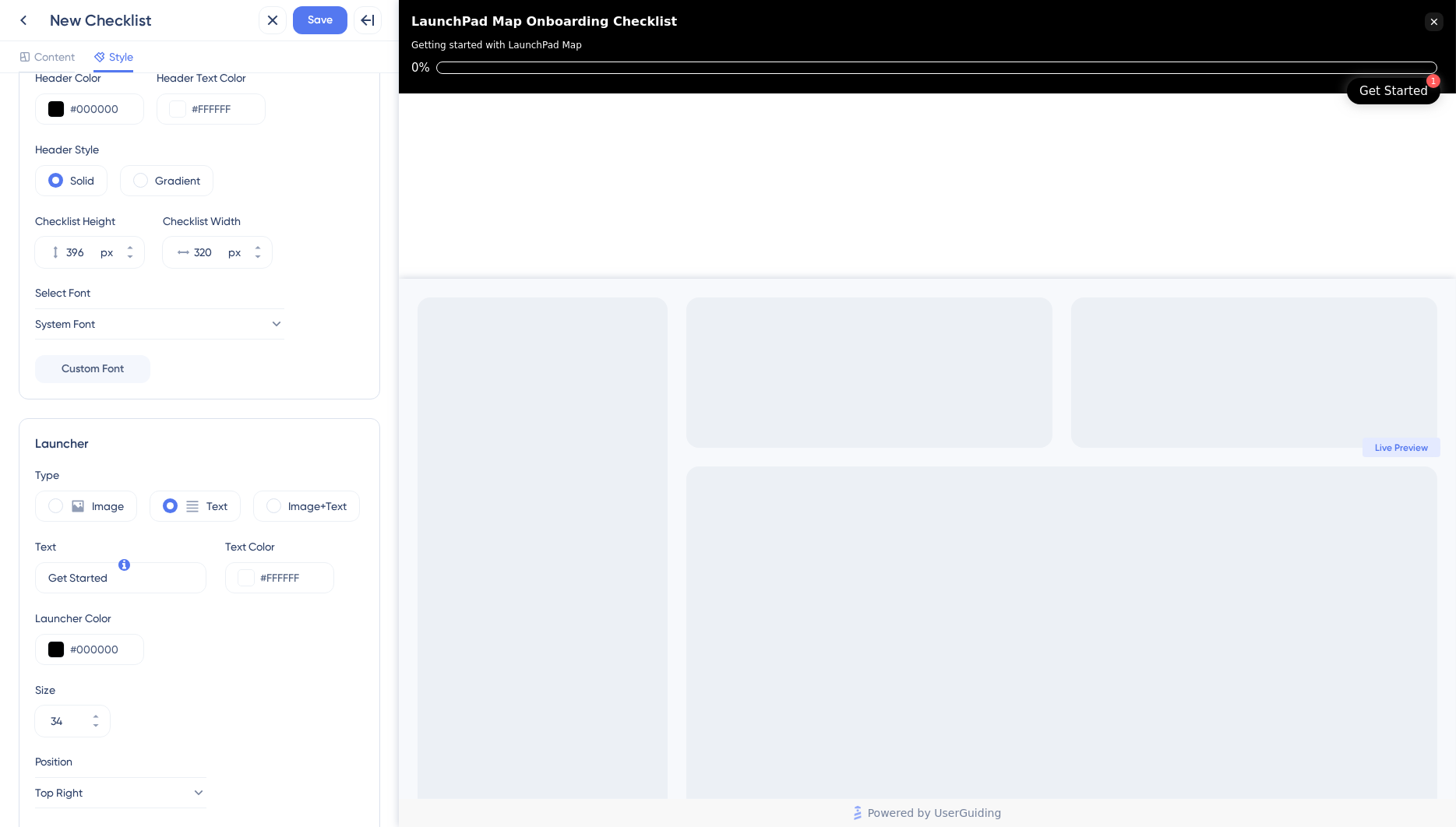
scroll to position [53, 0]
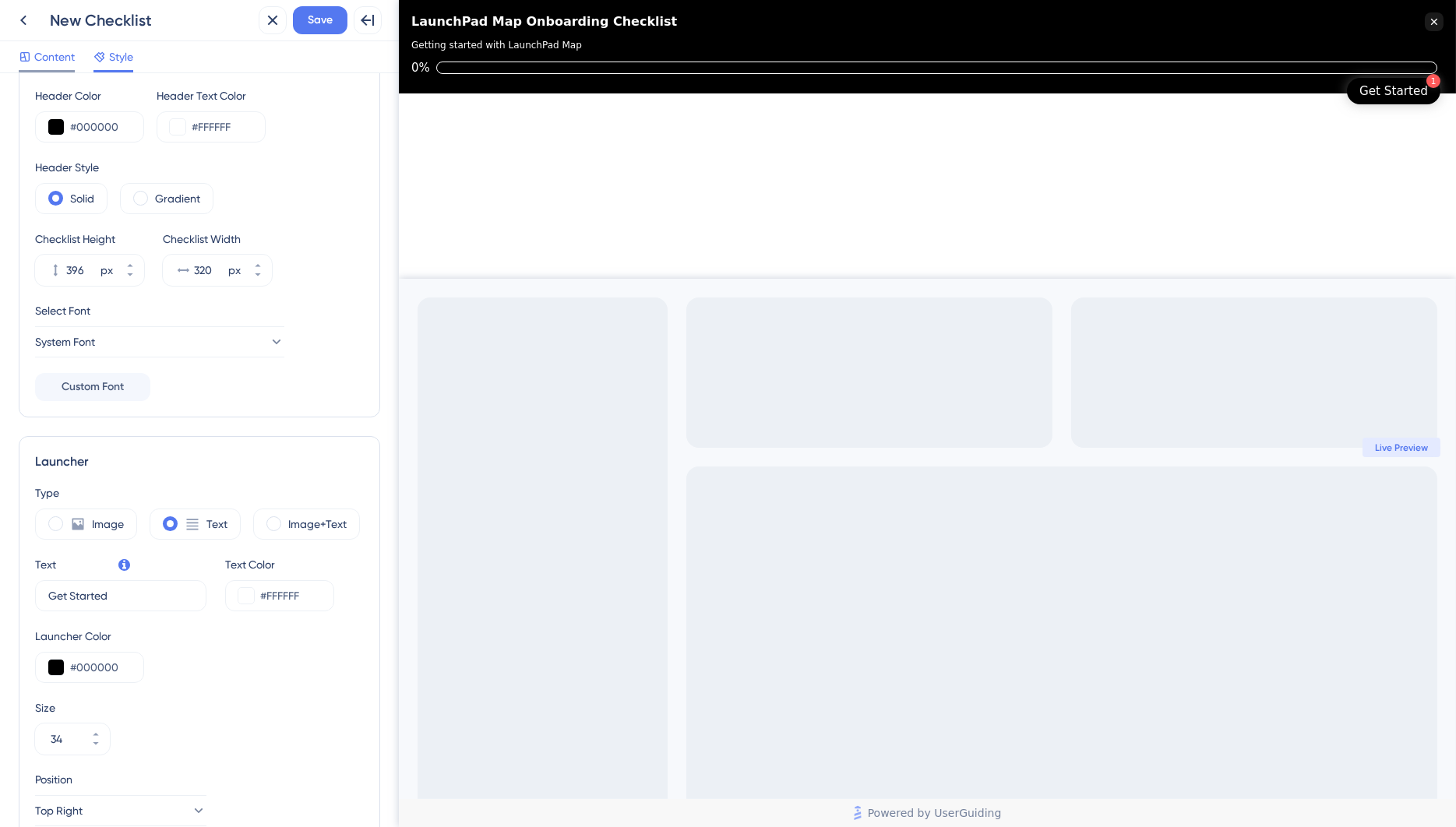
click at [49, 55] on span "Content" at bounding box center [55, 57] width 41 height 19
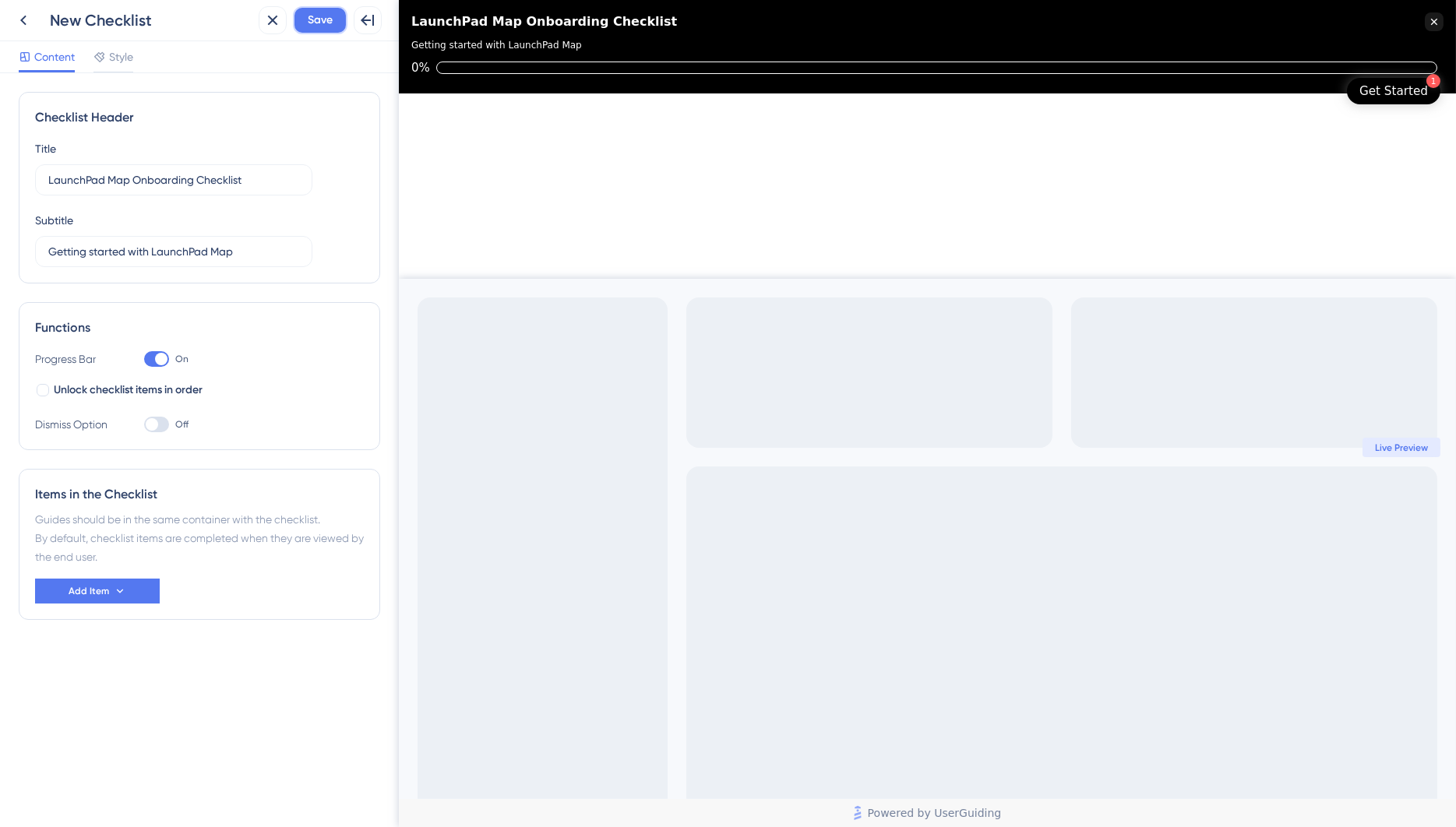
click at [327, 27] on span "Save" at bounding box center [320, 20] width 25 height 19
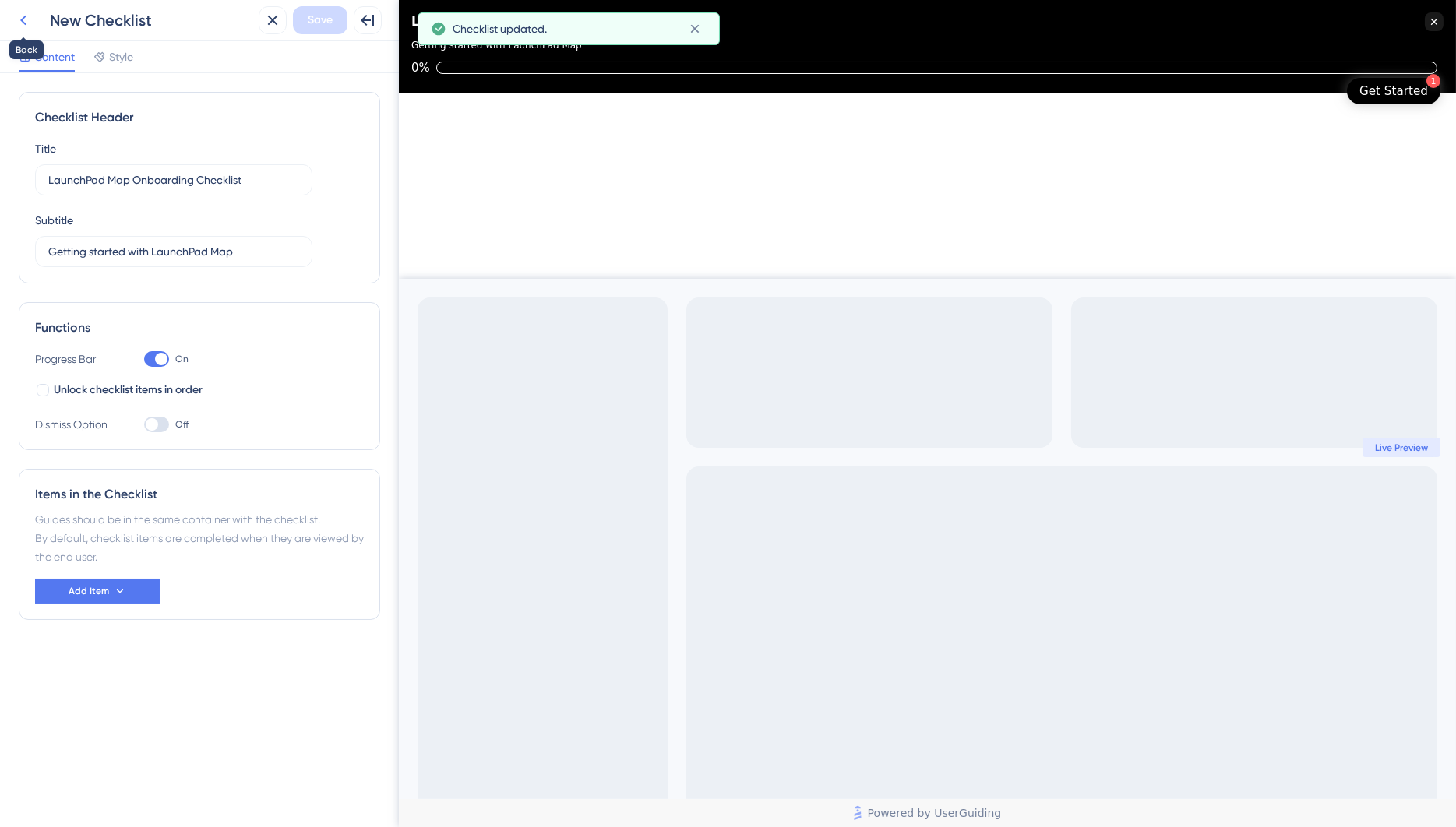
click at [33, 20] on button at bounding box center [24, 20] width 28 height 28
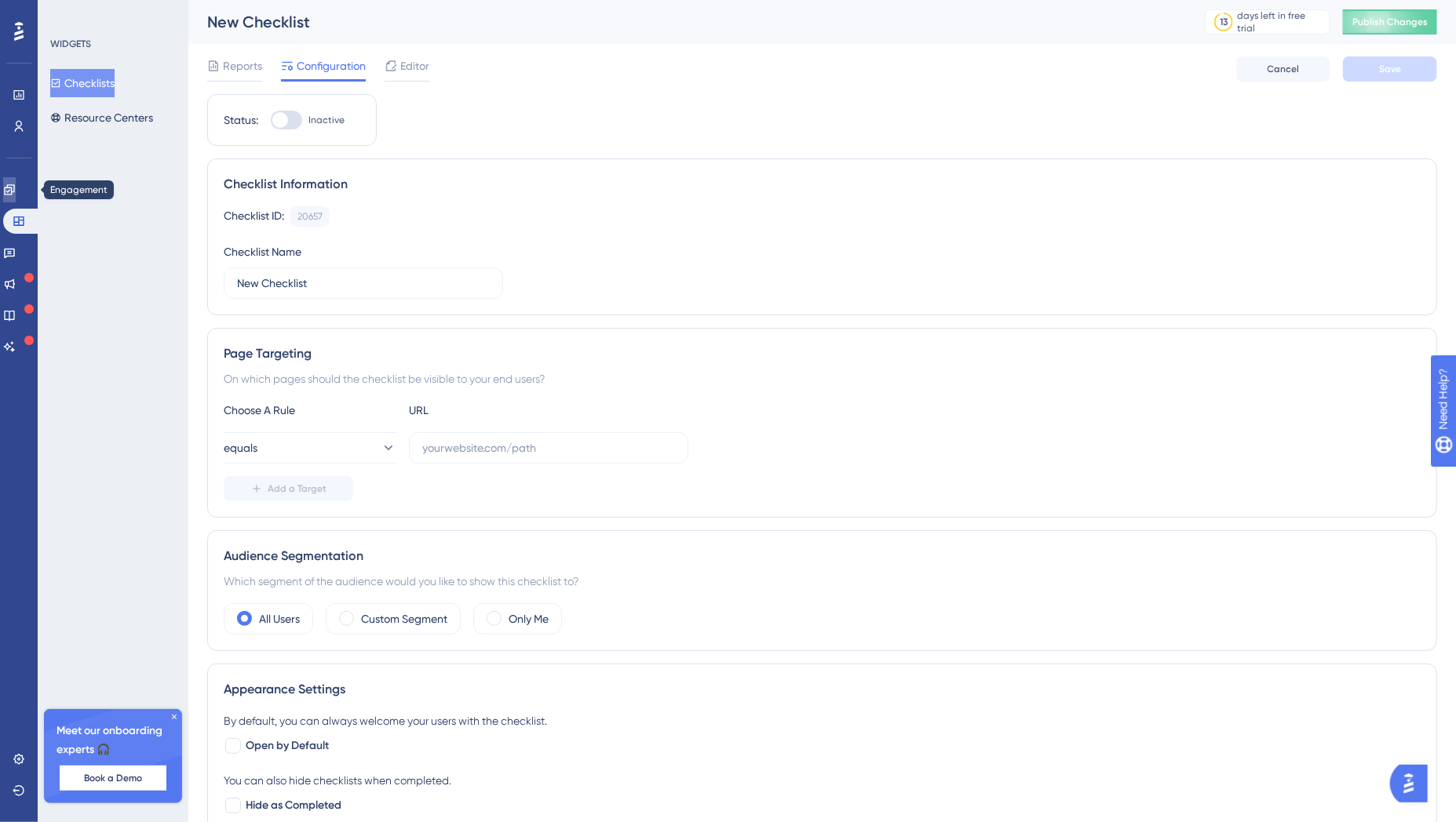
click at [16, 188] on icon at bounding box center [9, 190] width 13 height 13
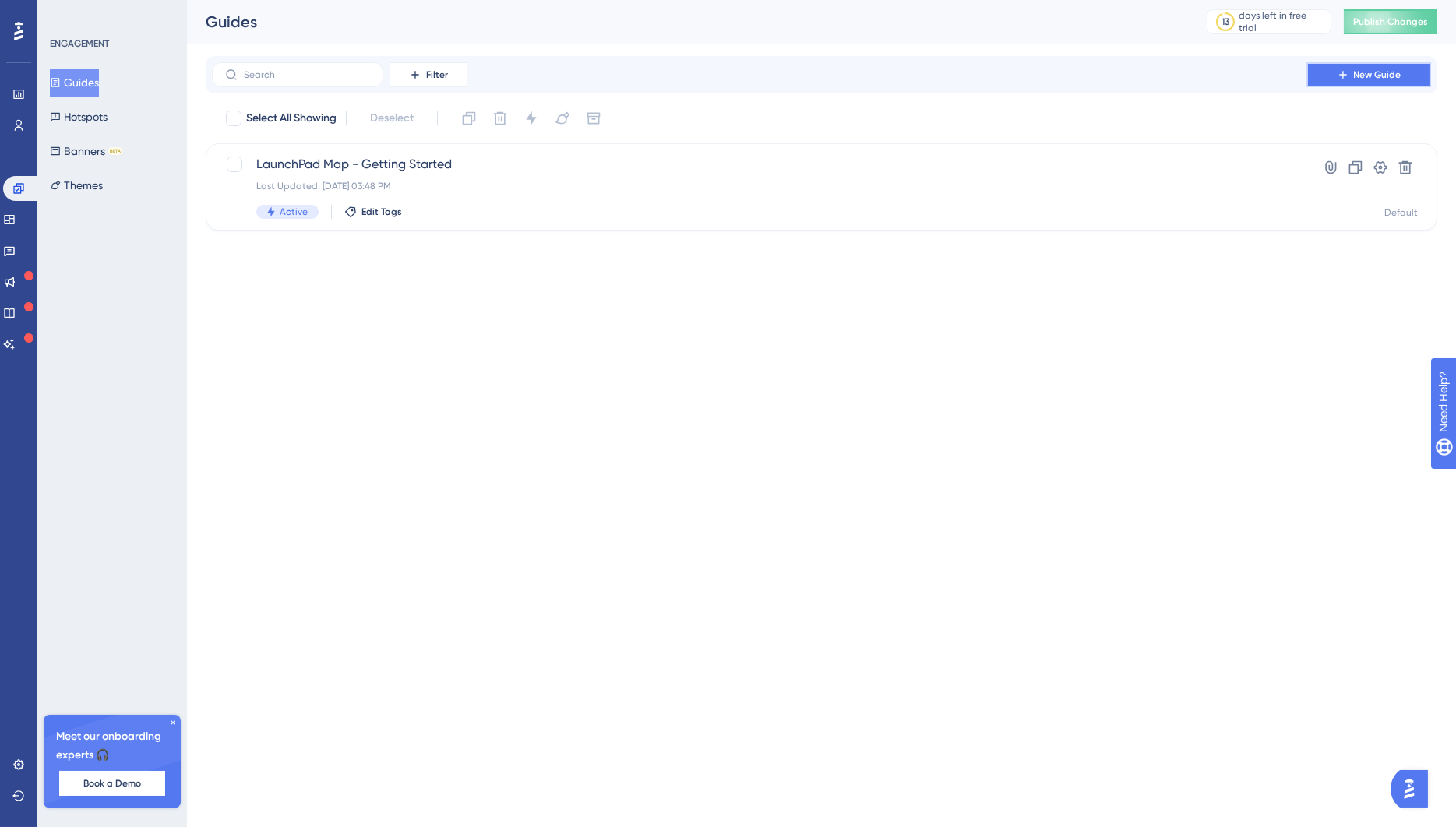
click at [1339, 71] on icon at bounding box center [1343, 75] width 13 height 13
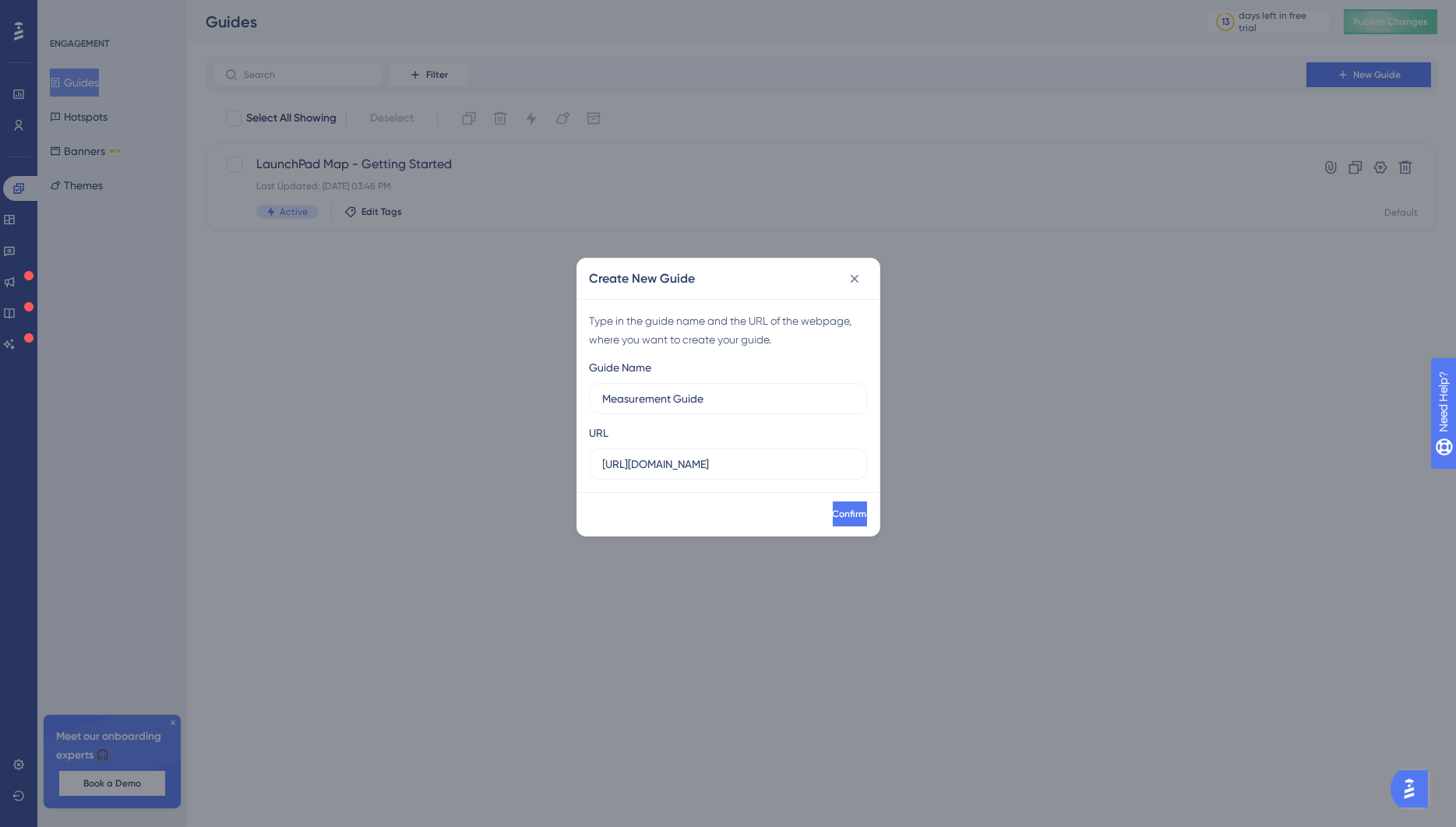
type input "Measurement Guide"
